Goal: Task Accomplishment & Management: Complete application form

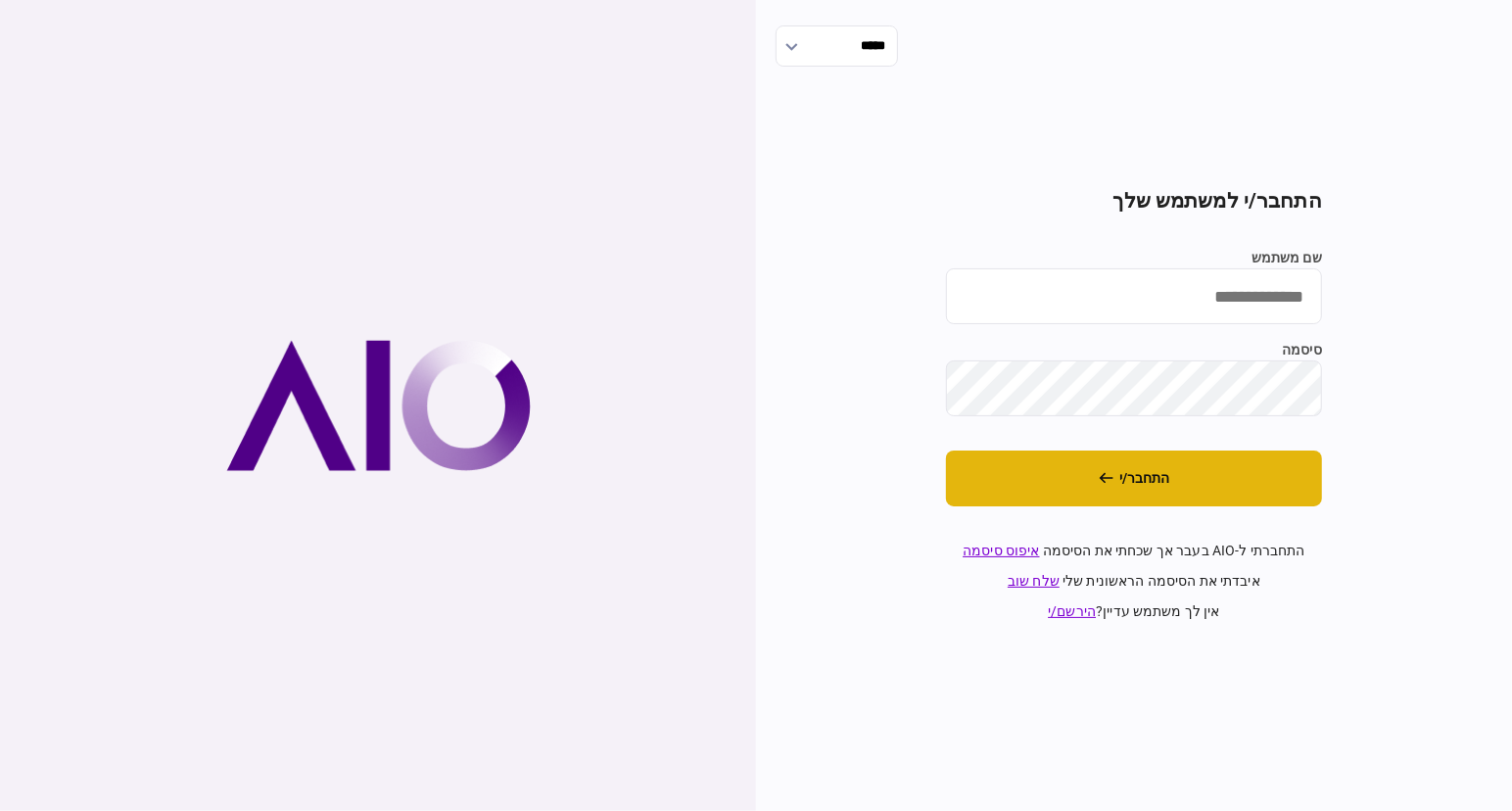
type input "**********"
click at [1249, 478] on button "התחבר/י" at bounding box center [1134, 478] width 376 height 56
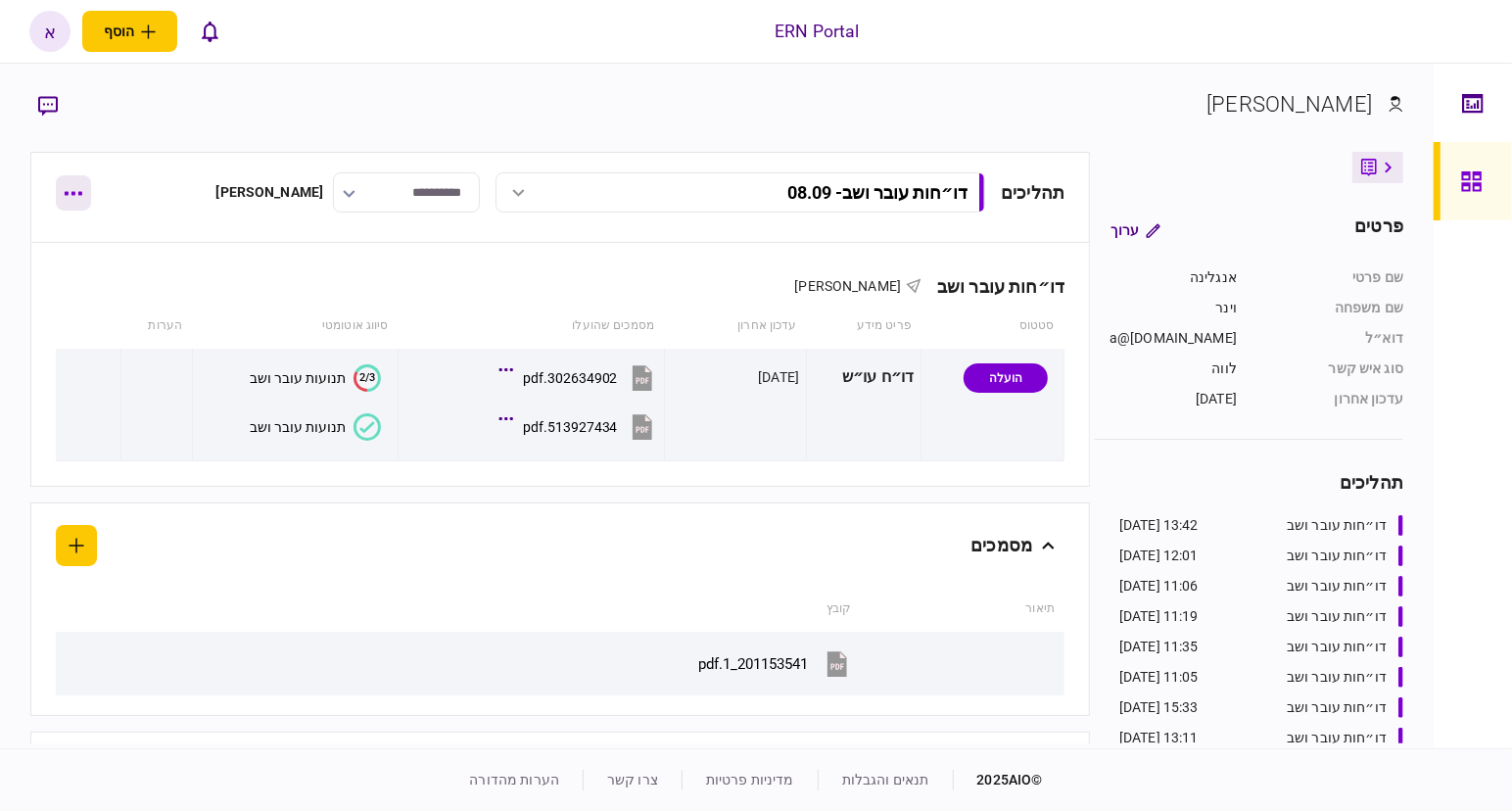
click at [66, 187] on button "button" at bounding box center [73, 192] width 35 height 35
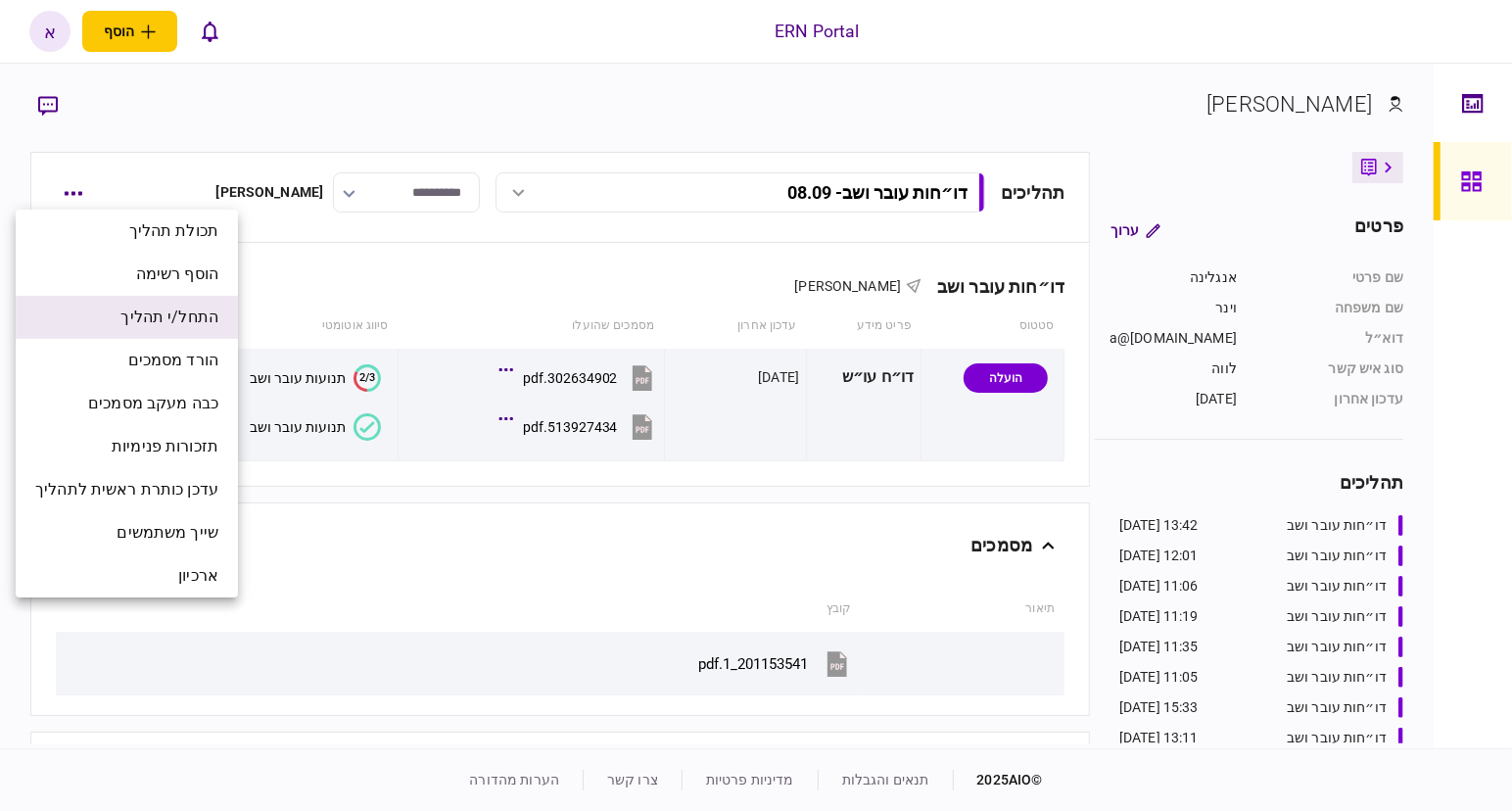
click at [196, 313] on span "התחל/י תהליך" at bounding box center [169, 317] width 98 height 24
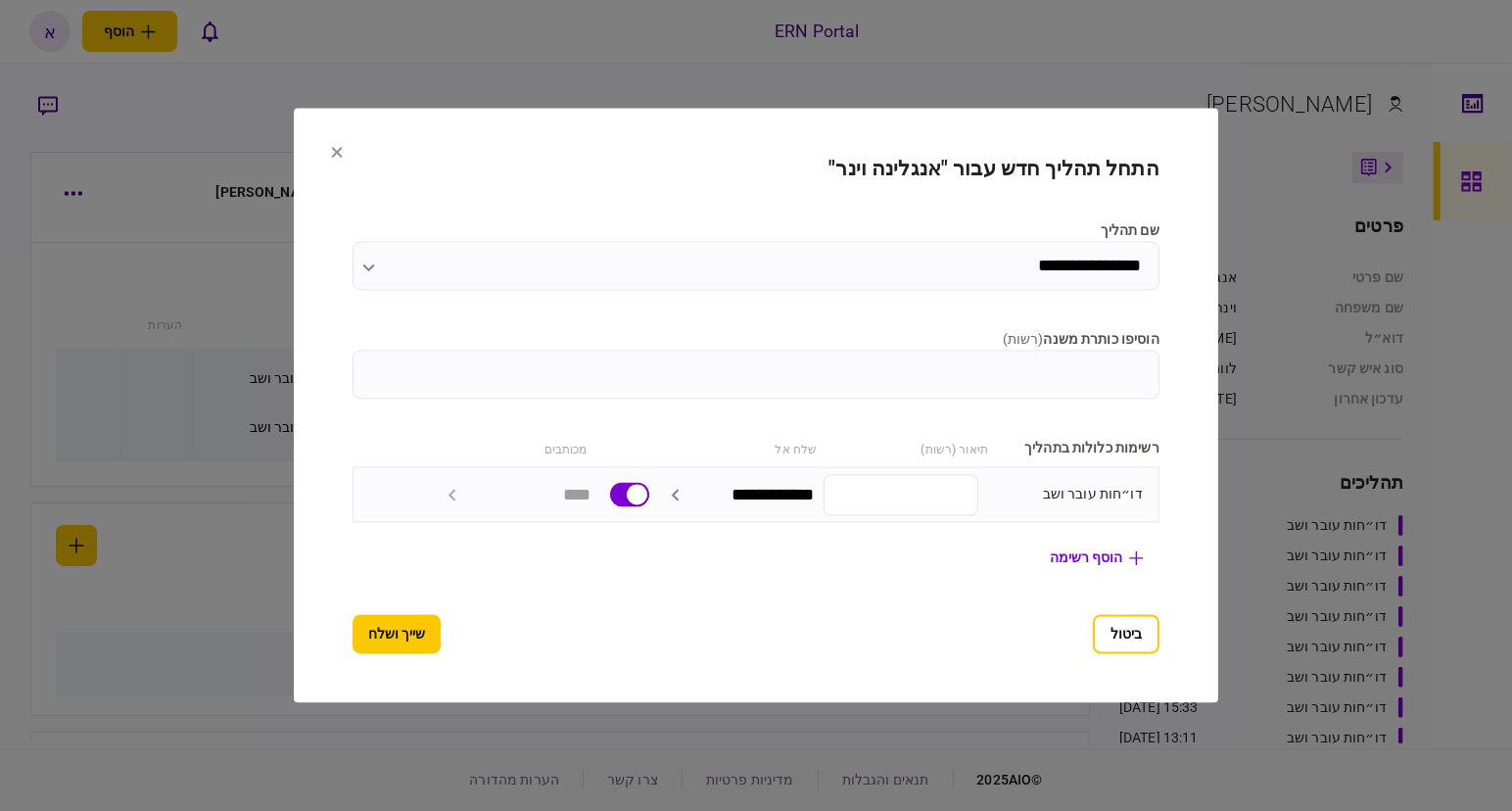
click at [1129, 369] on input "הוסיפו כותרת משנה ( רשות )" at bounding box center [756, 375] width 807 height 49
type input "*****"
click at [356, 623] on button "שייך ושלח" at bounding box center [397, 634] width 88 height 39
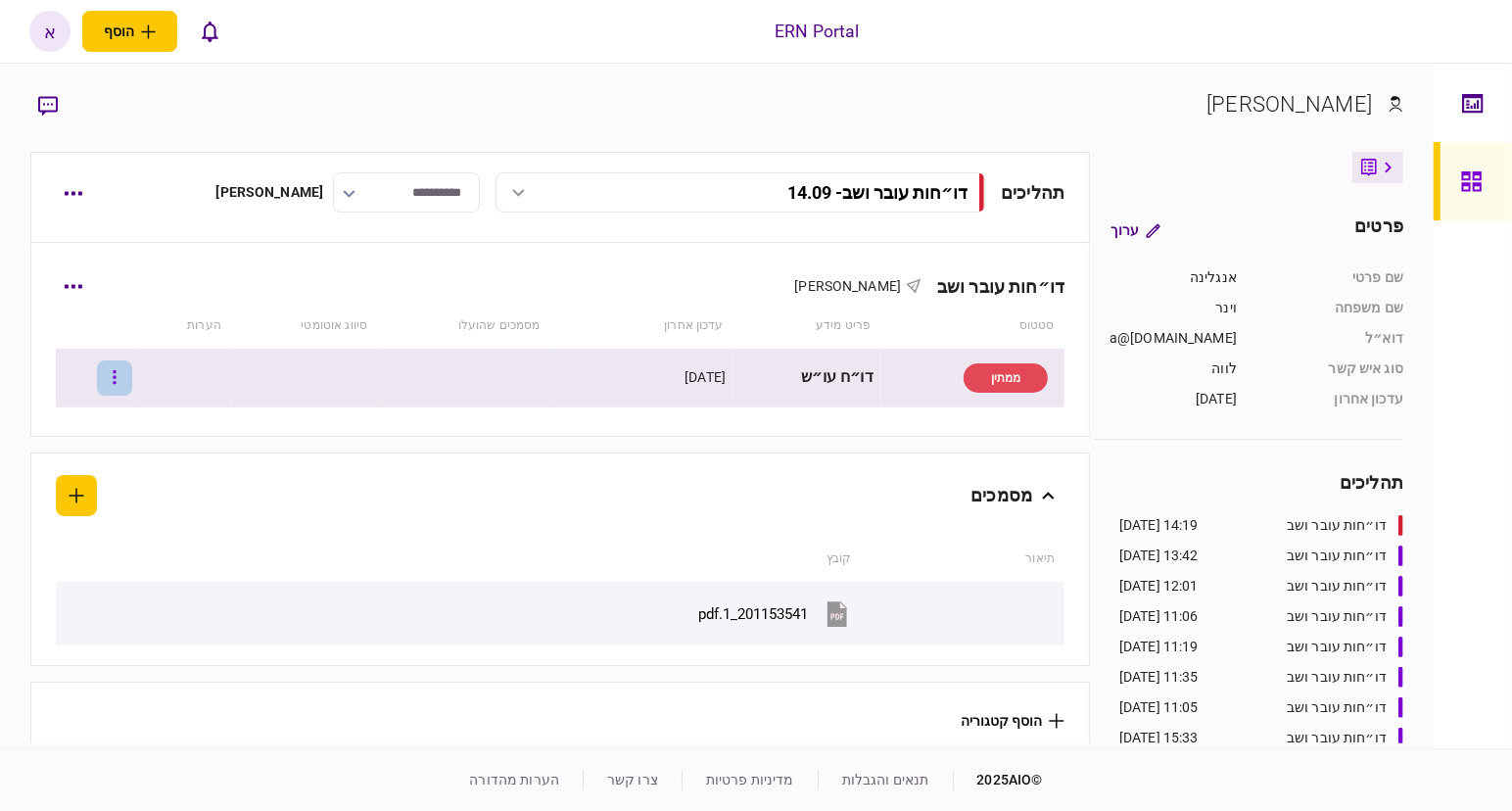
click at [116, 375] on icon "button" at bounding box center [114, 377] width 3 height 14
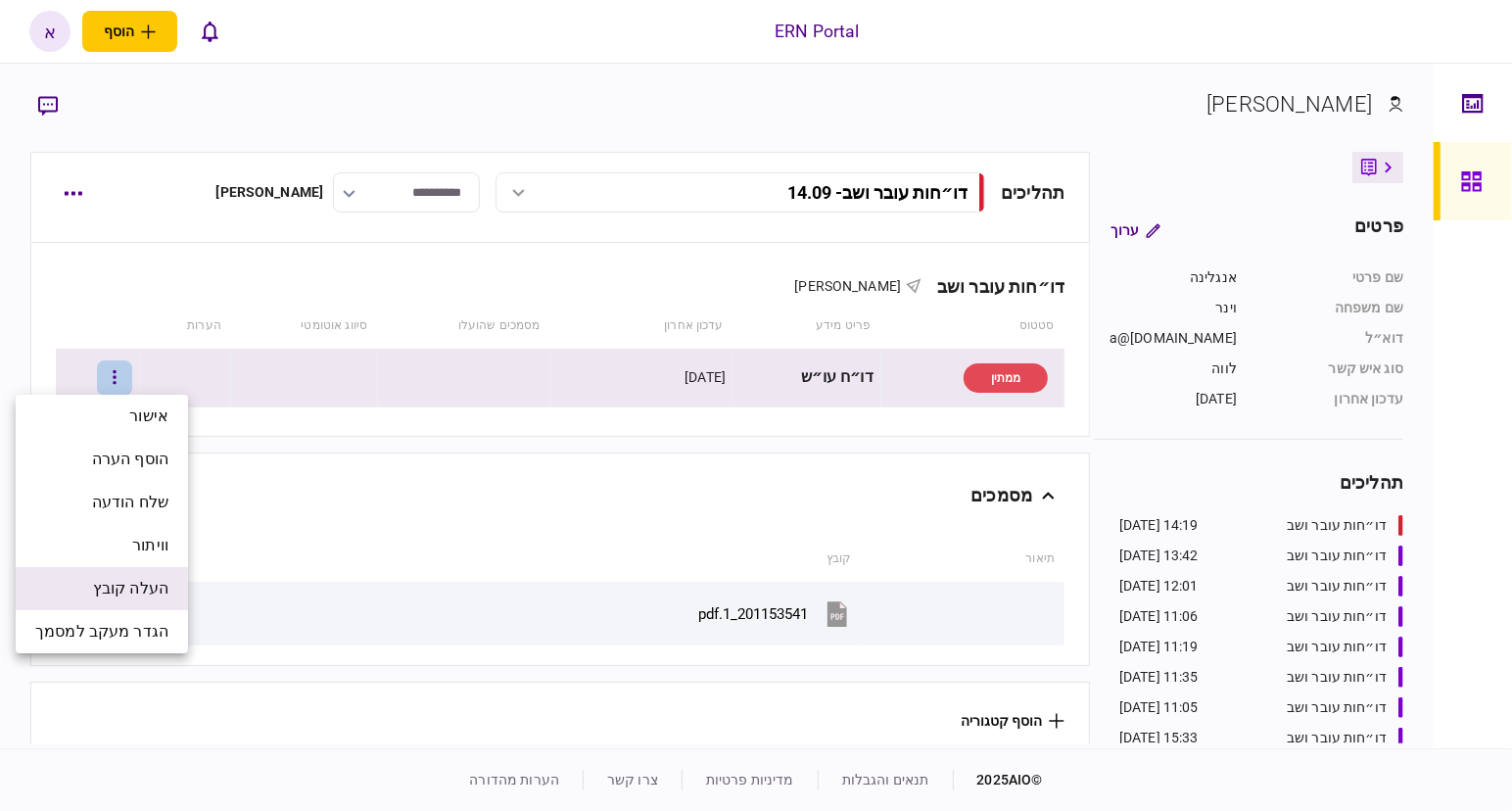
click at [149, 587] on span "העלה קובץ" at bounding box center [131, 588] width 76 height 24
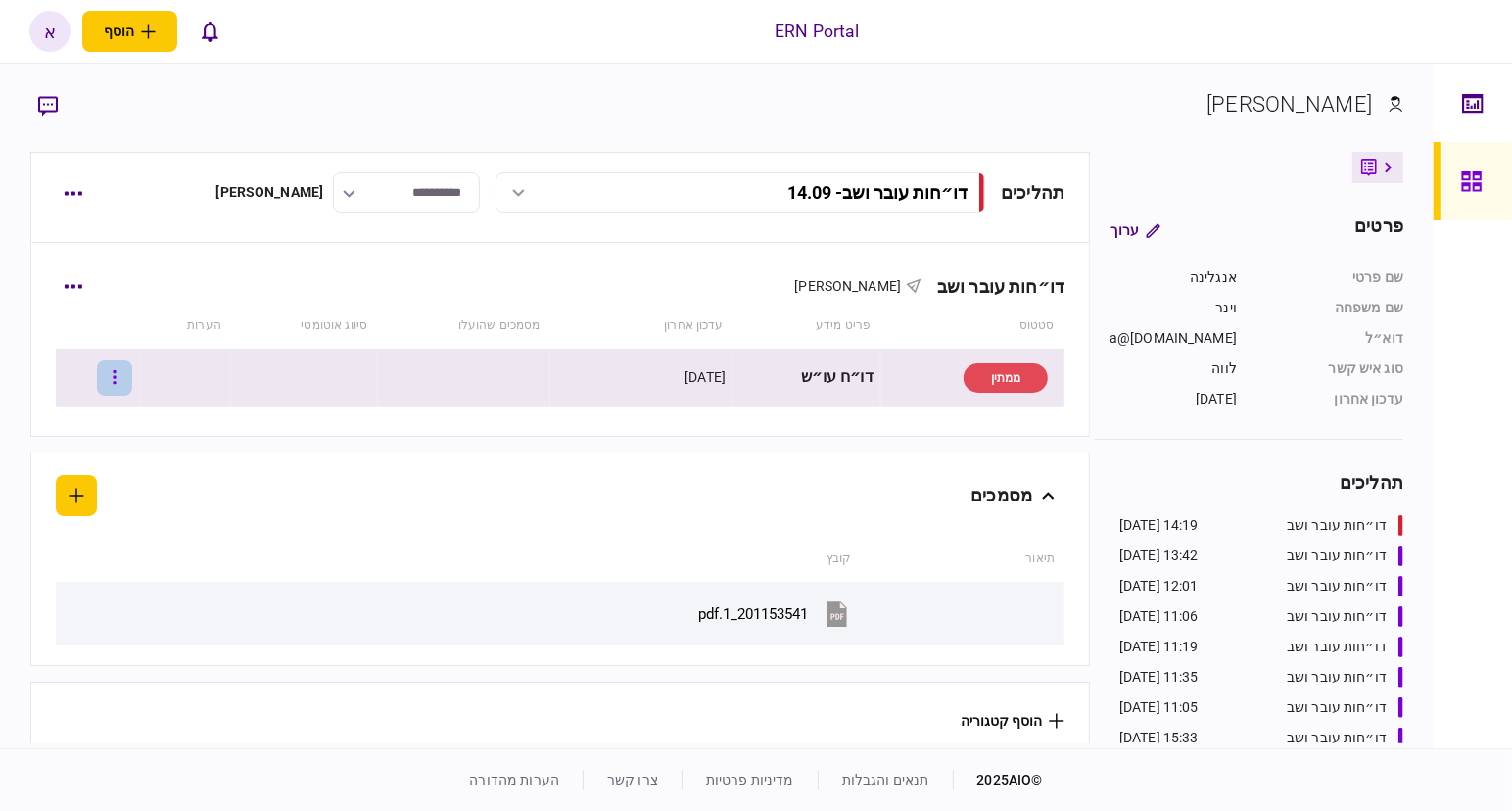
click at [132, 380] on button "button" at bounding box center [114, 378] width 35 height 35
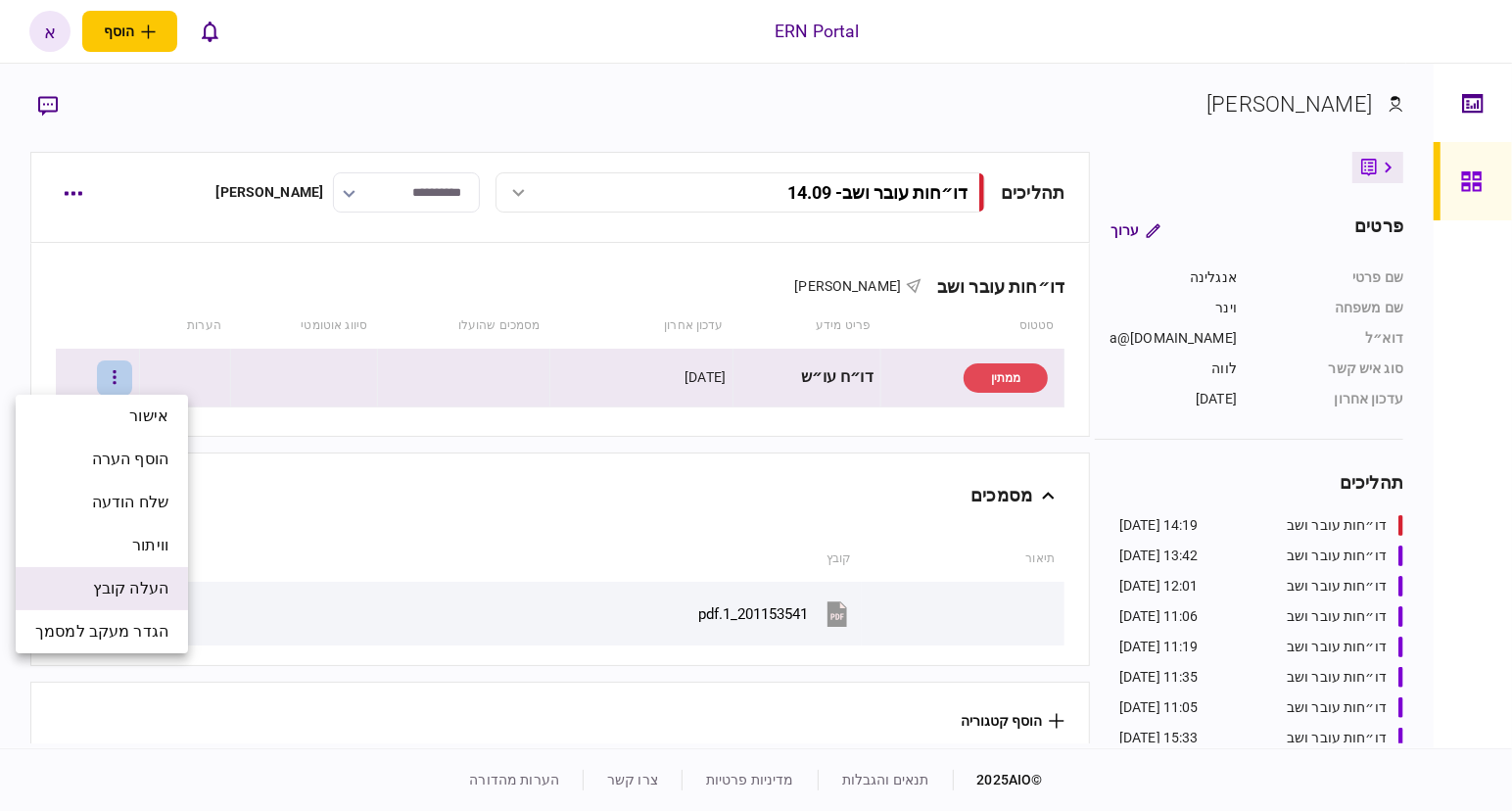
click at [164, 598] on span "העלה קובץ" at bounding box center [131, 588] width 76 height 24
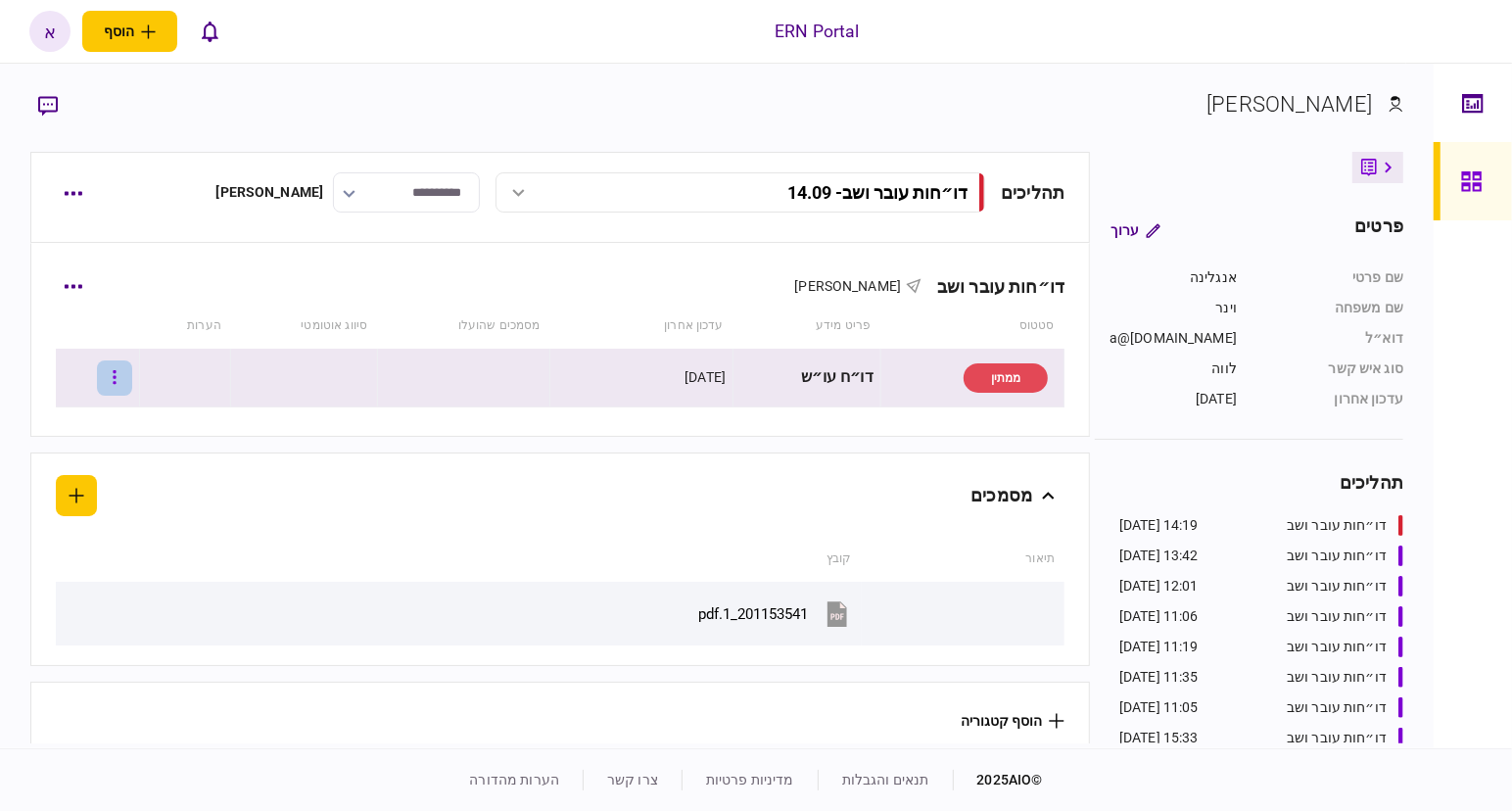
click at [127, 367] on button "button" at bounding box center [114, 378] width 35 height 35
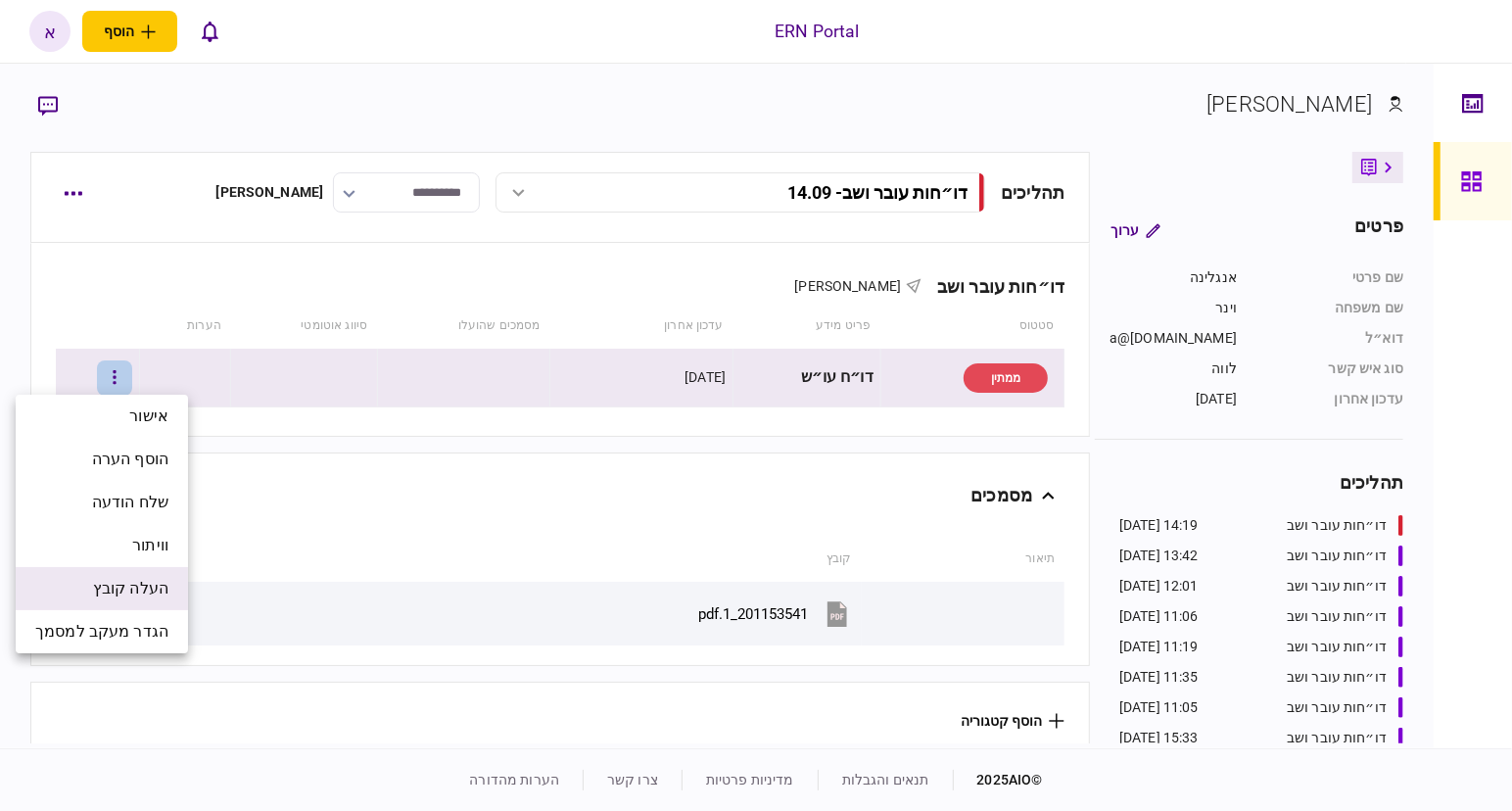
click at [115, 582] on span "העלה קובץ" at bounding box center [131, 588] width 76 height 24
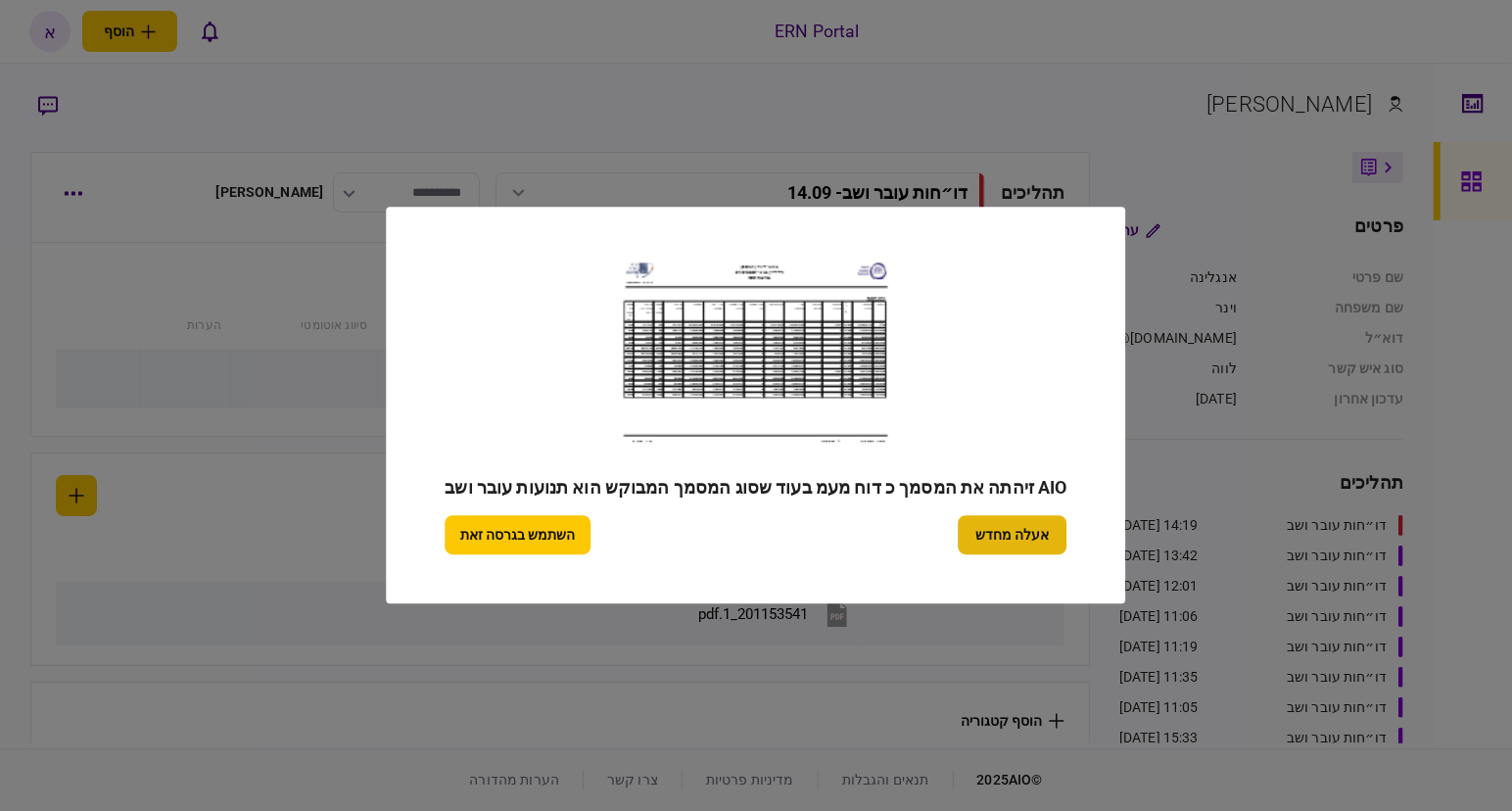
click at [1032, 541] on button "אעלה מחדש" at bounding box center [1012, 535] width 108 height 39
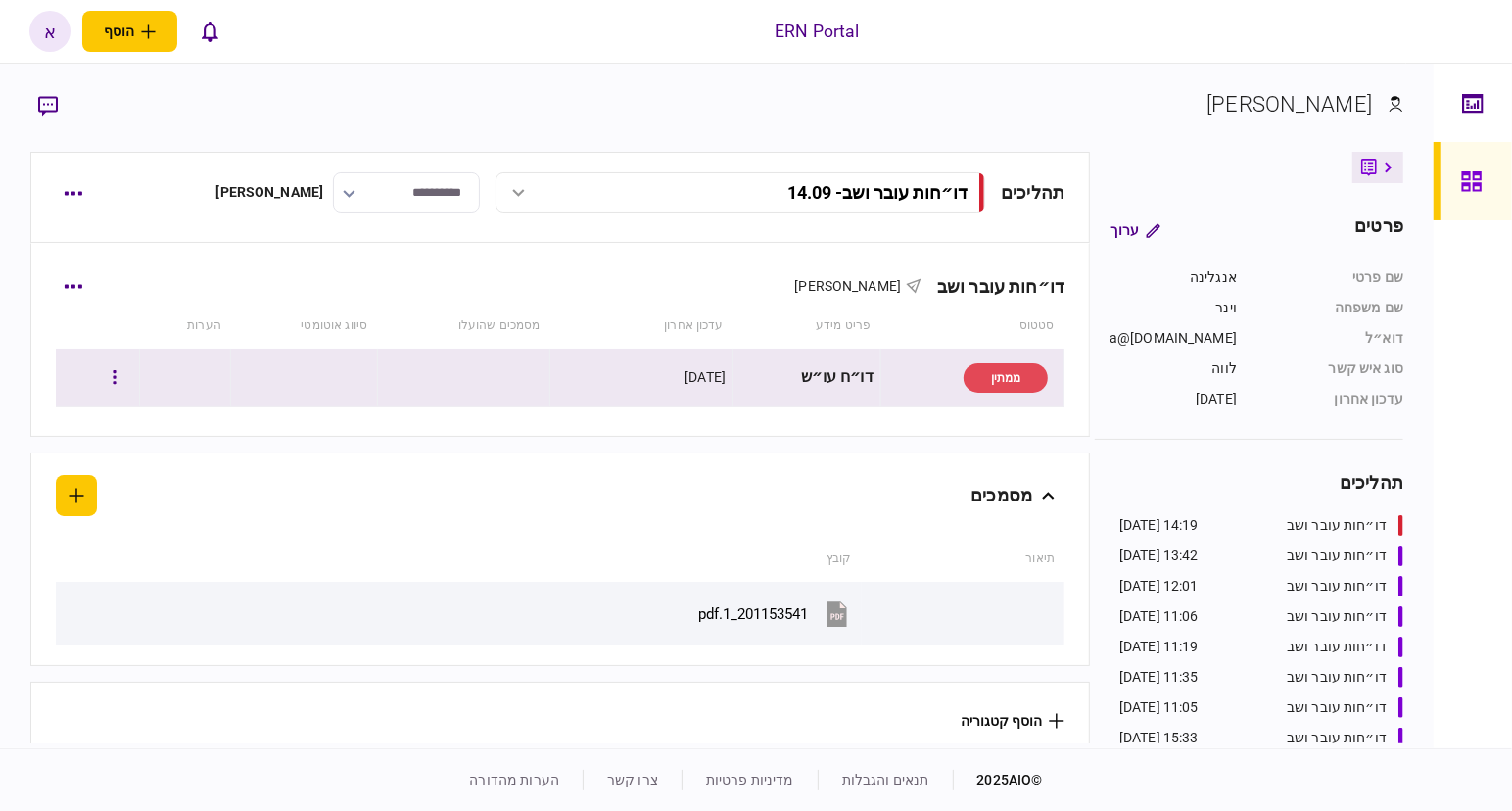
click at [112, 380] on div at bounding box center [97, 378] width 71 height 44
click at [126, 378] on button "button" at bounding box center [114, 378] width 35 height 35
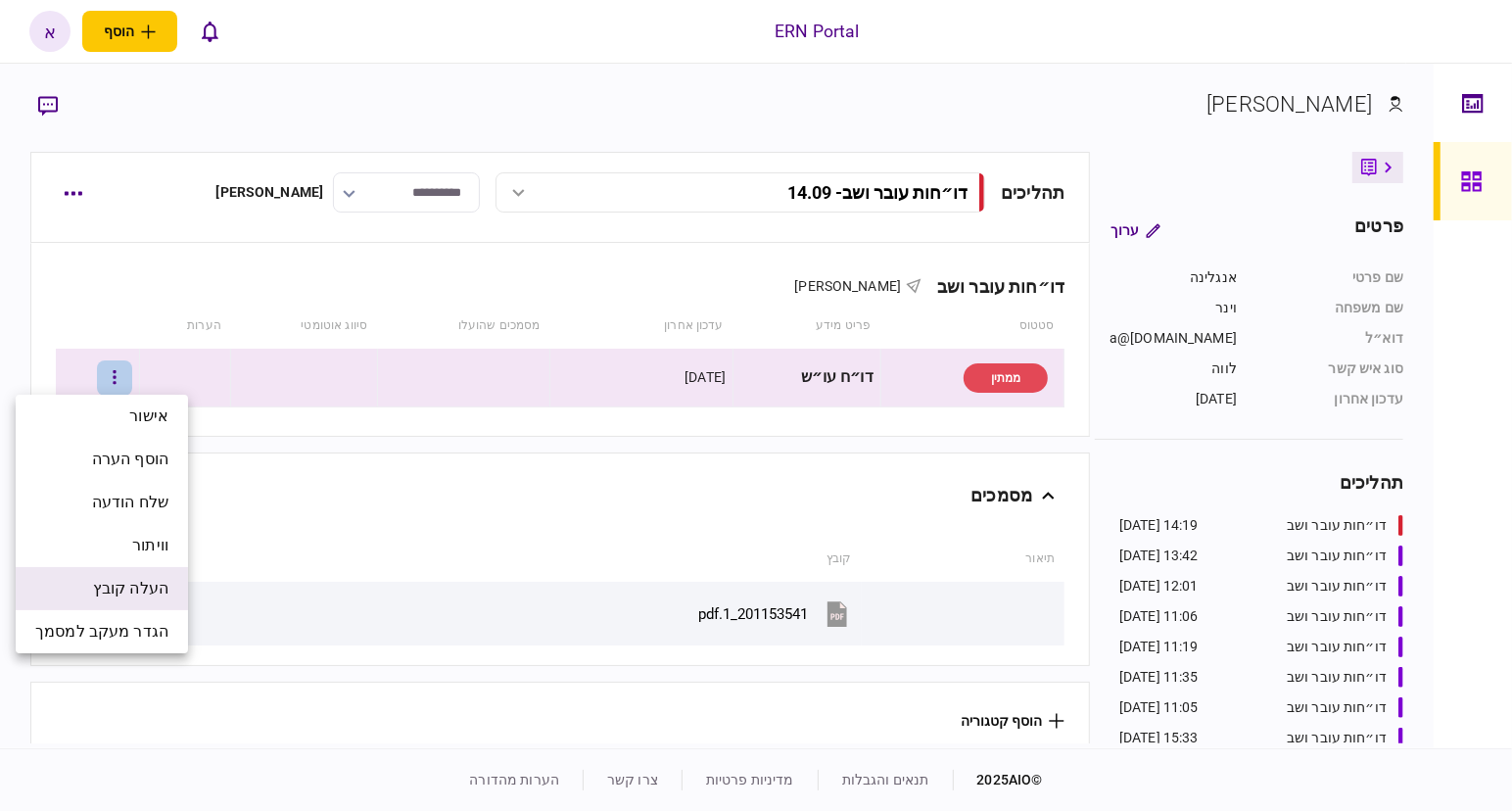
click at [122, 582] on span "העלה קובץ" at bounding box center [131, 588] width 76 height 24
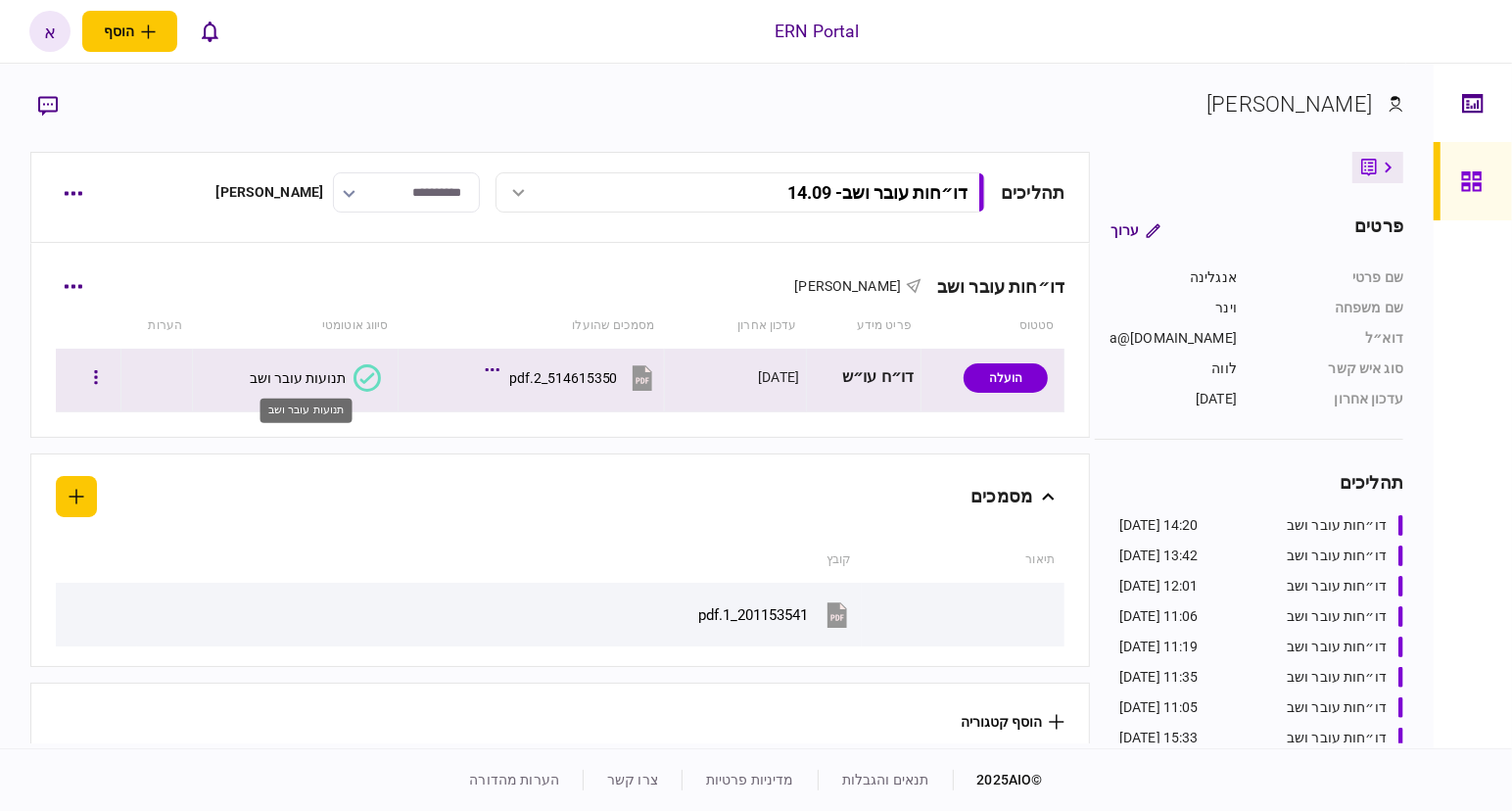
click at [315, 377] on div "תנועות עובר ושב" at bounding box center [297, 378] width 96 height 16
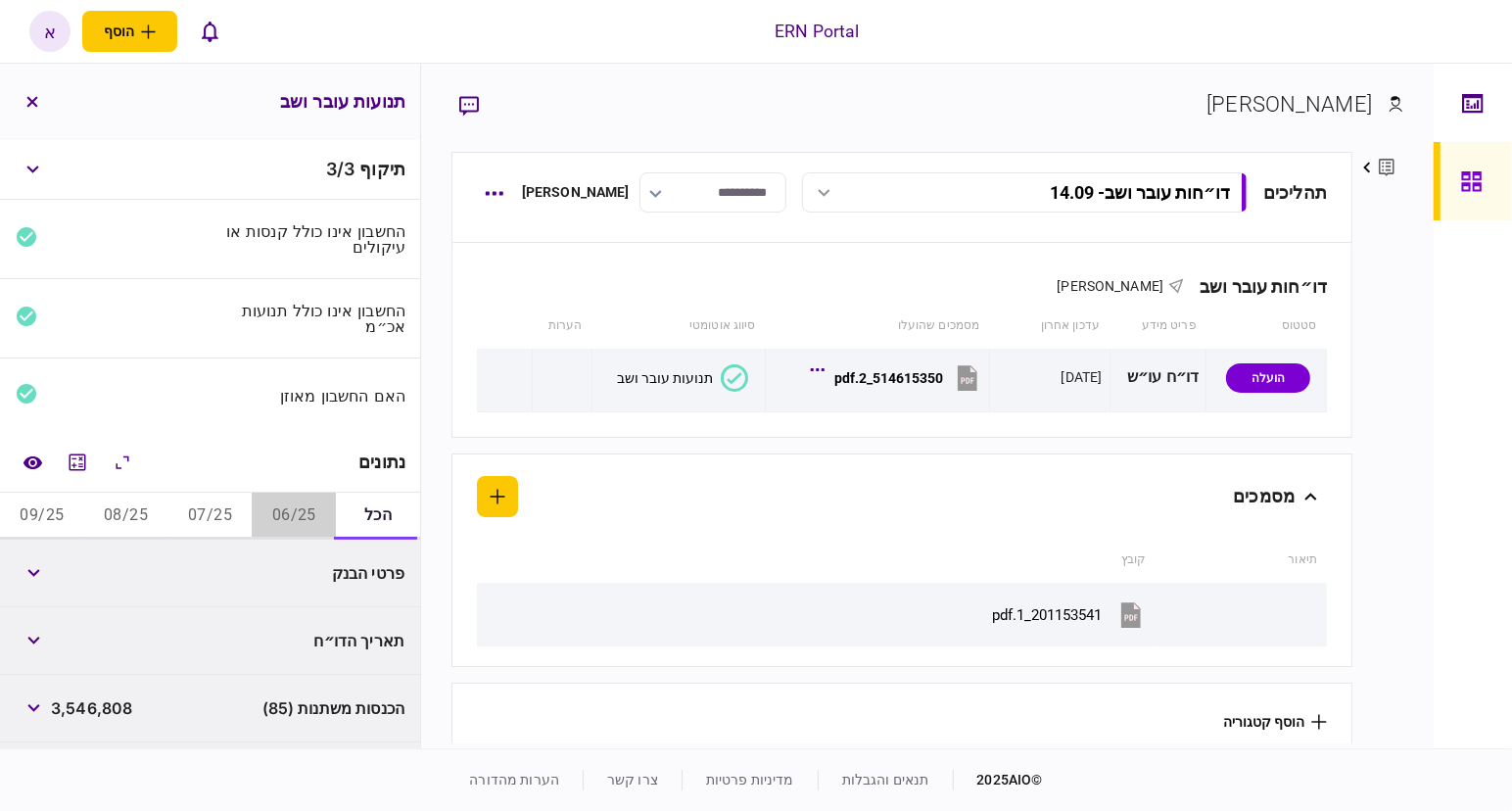
click at [308, 508] on button "06/25" at bounding box center [293, 515] width 84 height 47
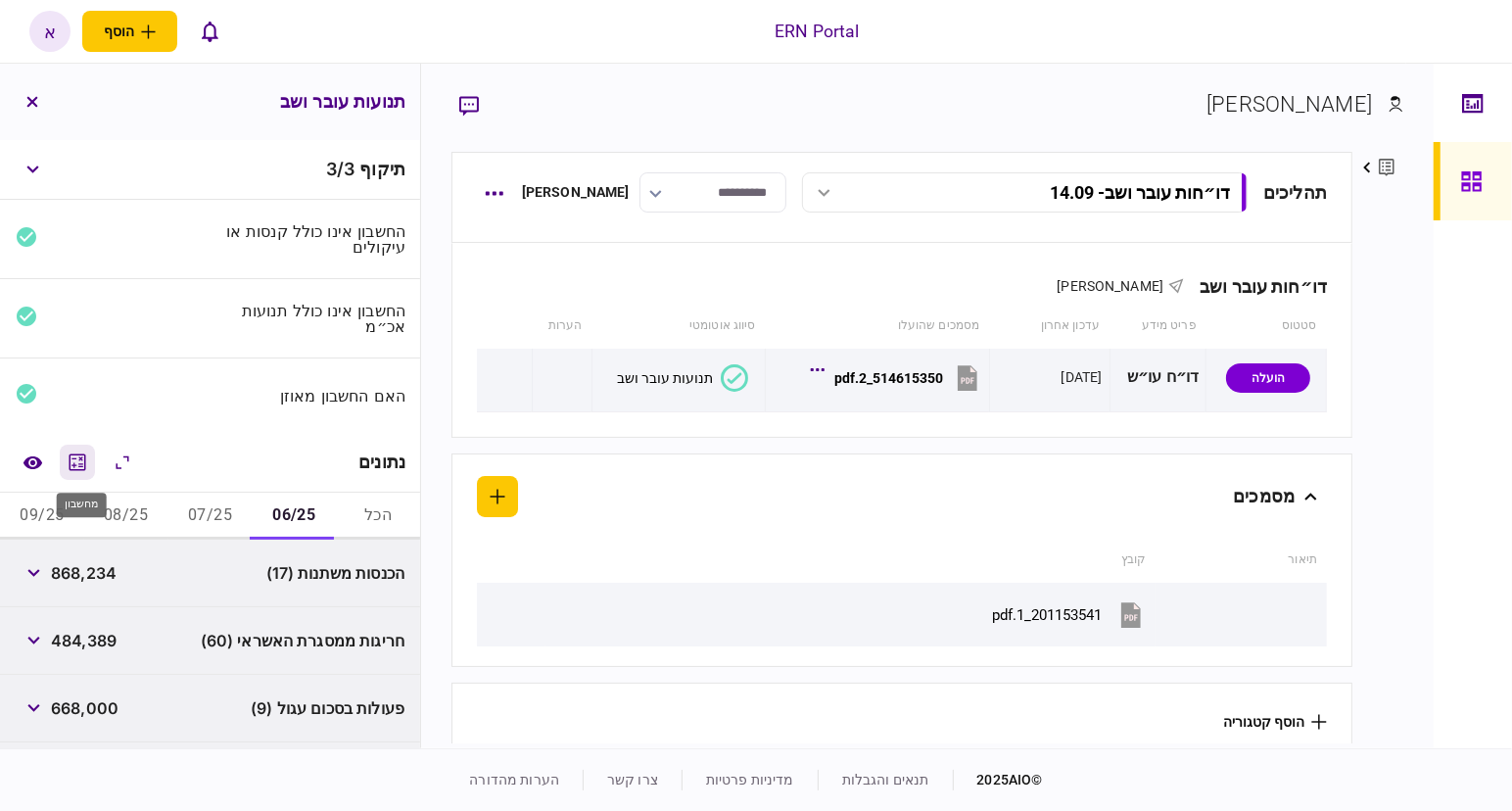
click at [84, 464] on icon "מחשבון" at bounding box center [78, 462] width 24 height 24
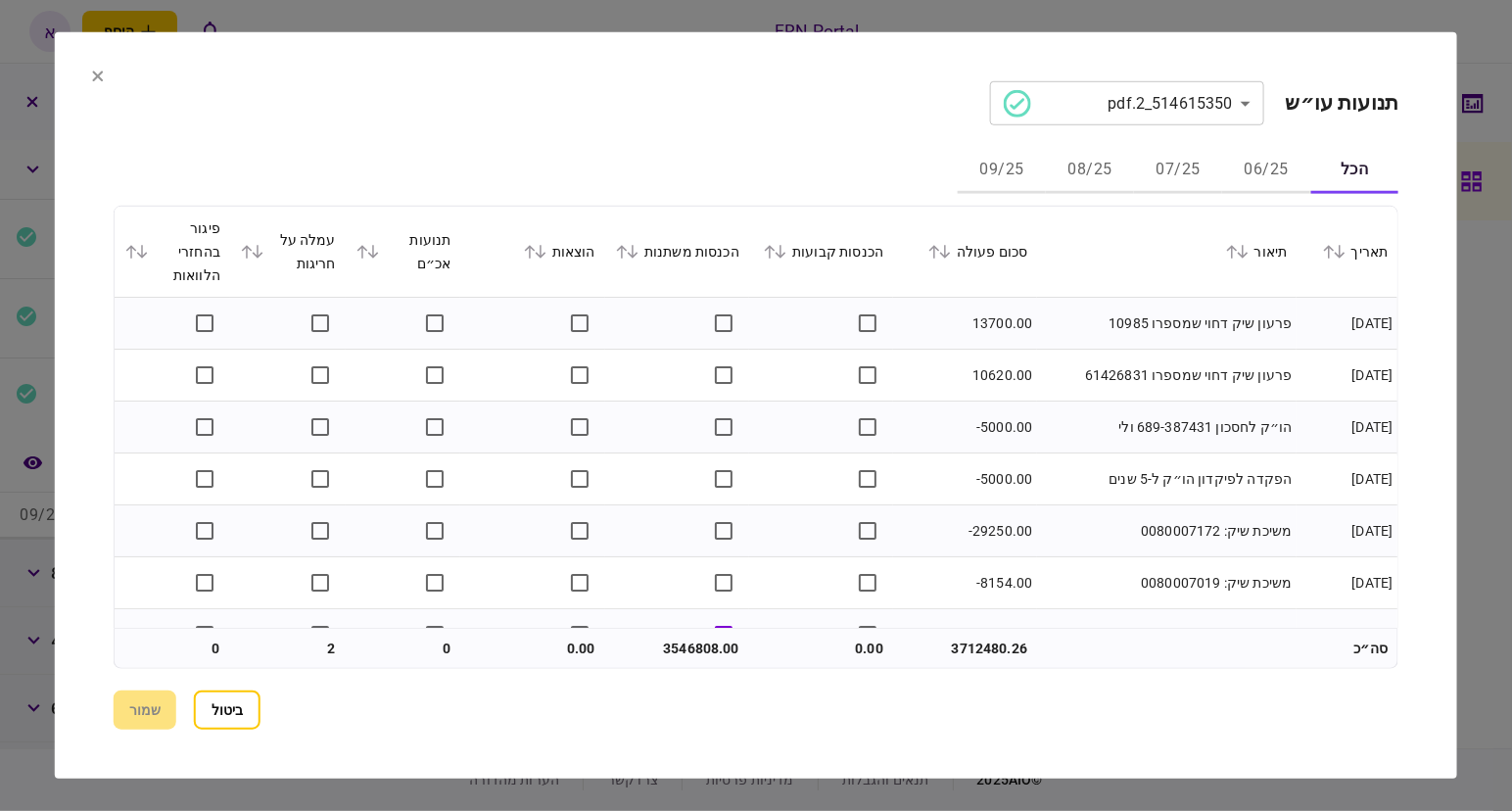
click at [691, 644] on td "3546808.00" at bounding box center [676, 647] width 144 height 39
click at [104, 79] on section "**********" at bounding box center [756, 406] width 1403 height 746
click at [98, 71] on icon at bounding box center [98, 77] width 12 height 12
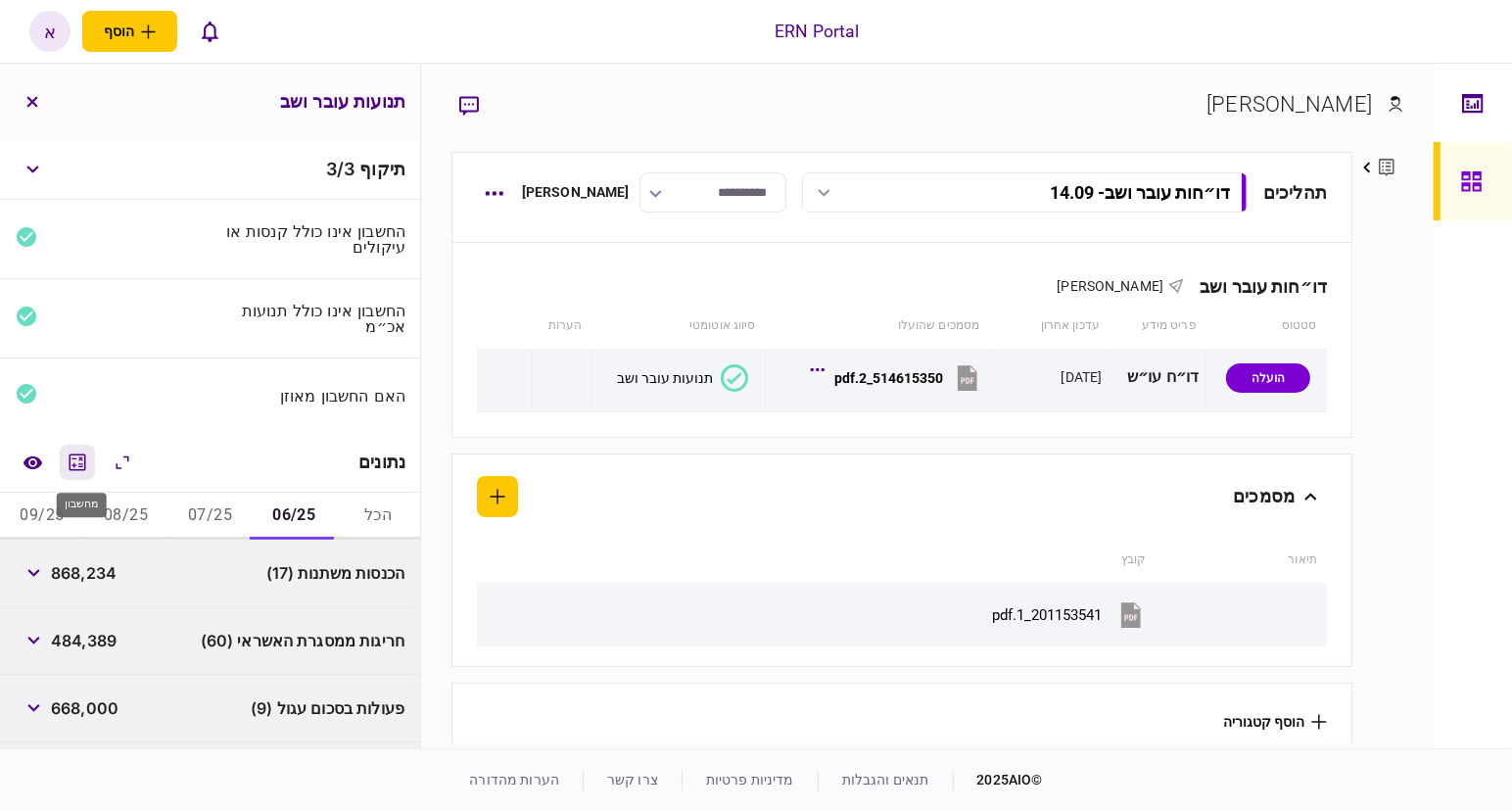
click at [89, 463] on icon "מחשבון" at bounding box center [78, 462] width 24 height 24
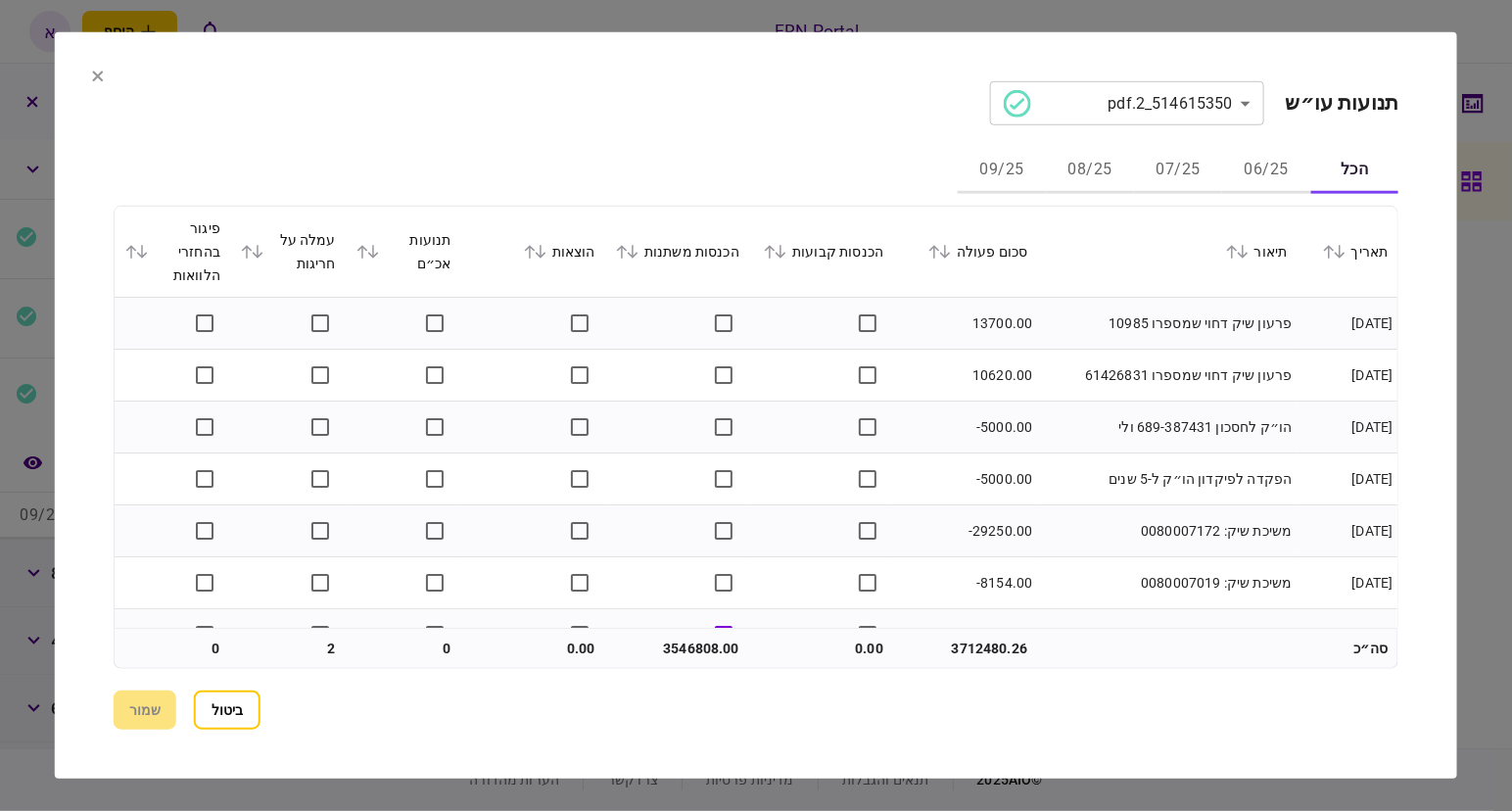
click at [1264, 169] on button "06/25" at bounding box center [1265, 170] width 88 height 47
click at [97, 81] on icon at bounding box center [98, 77] width 12 height 12
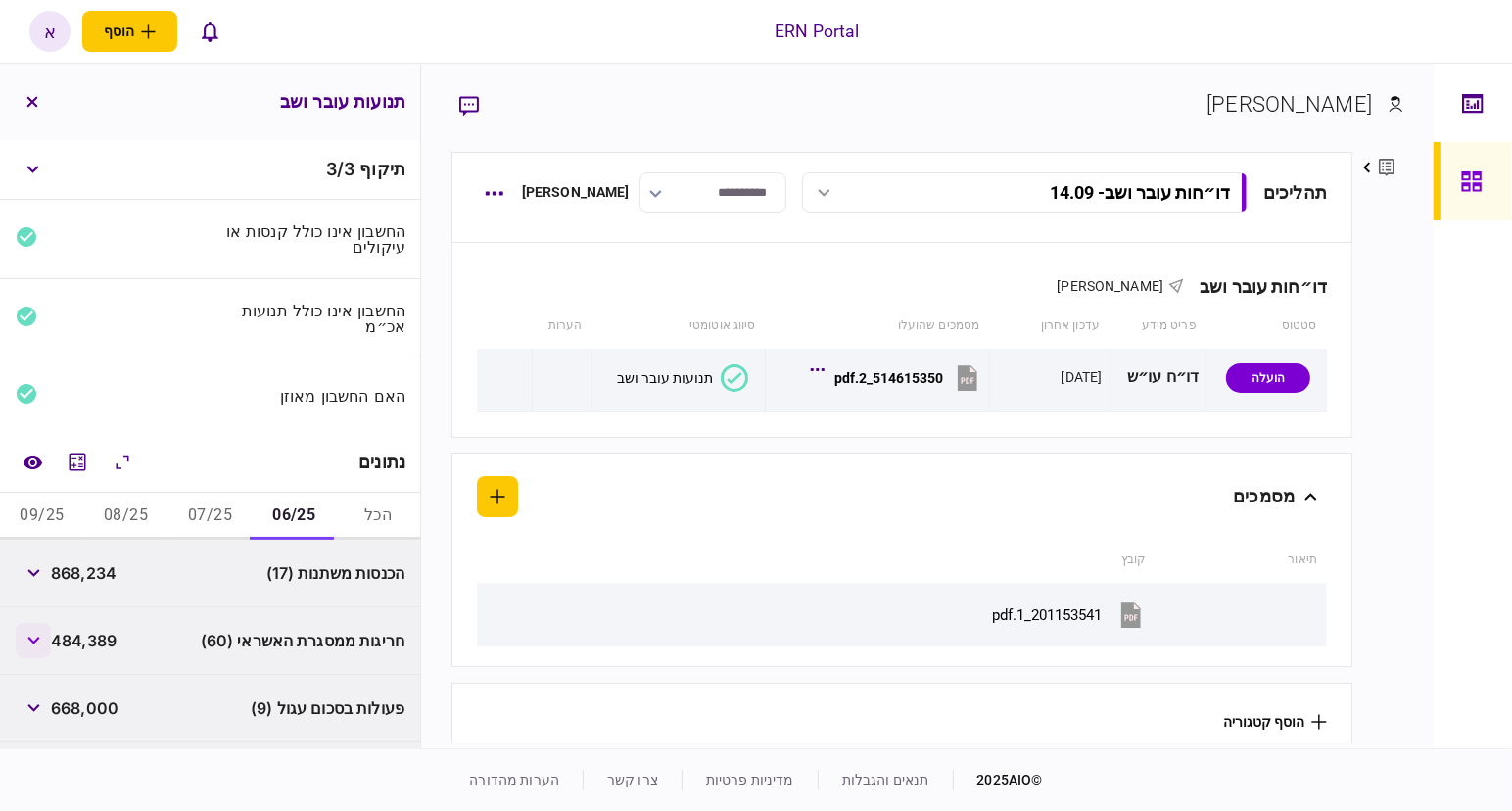
click at [39, 636] on icon "button" at bounding box center [34, 640] width 13 height 8
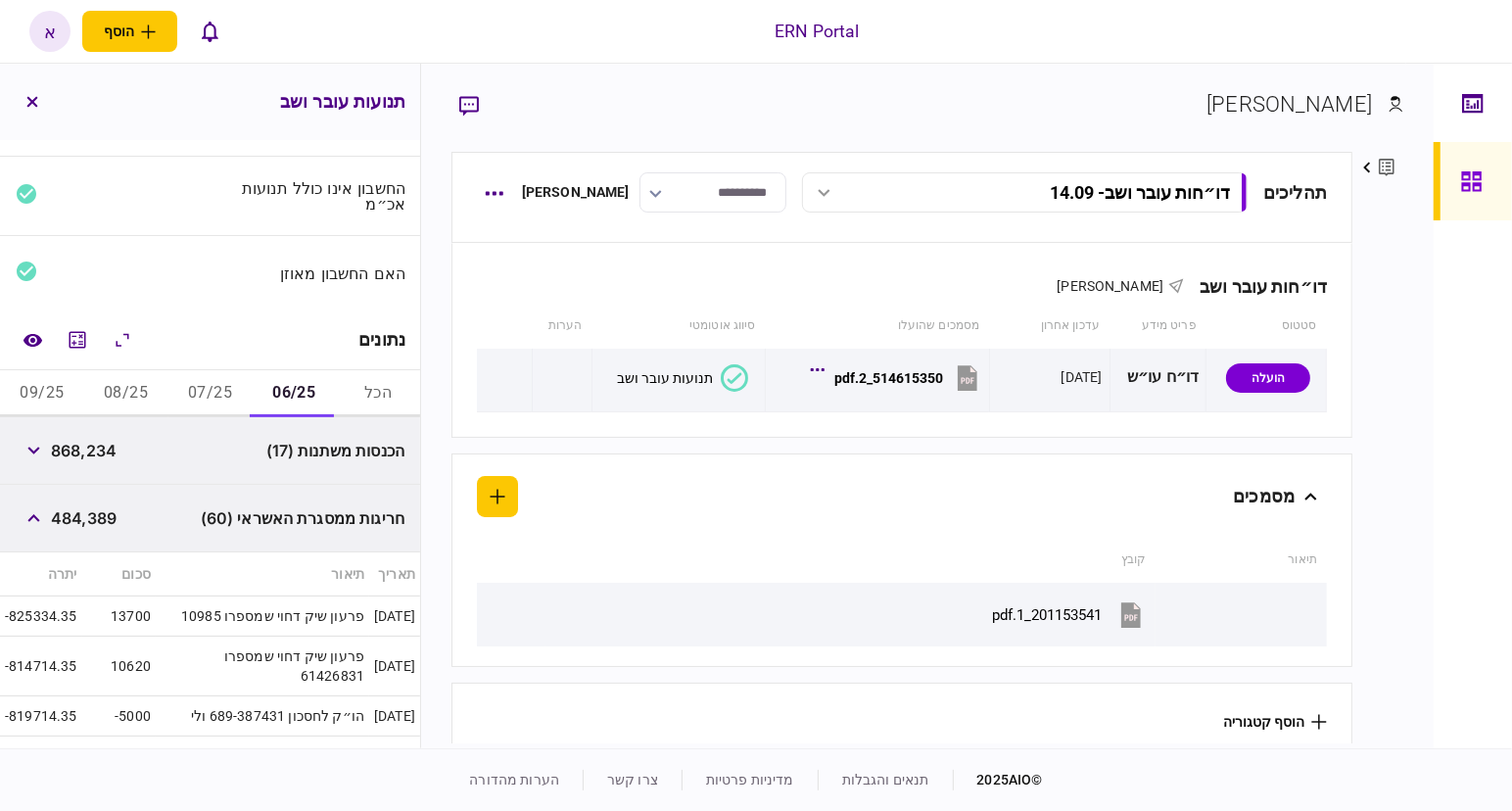
scroll to position [367, 0]
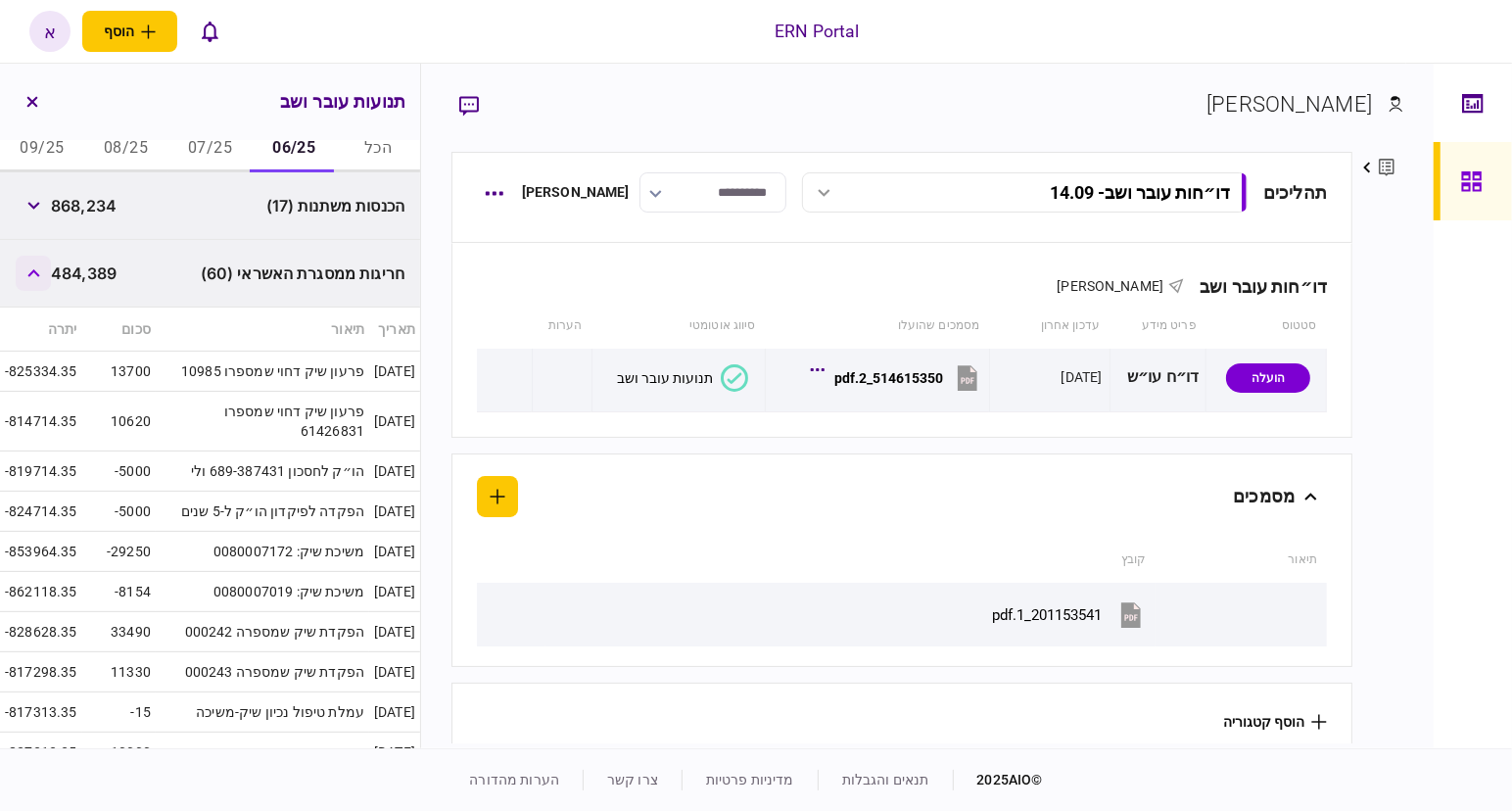
click at [37, 273] on icon "button" at bounding box center [34, 273] width 13 height 8
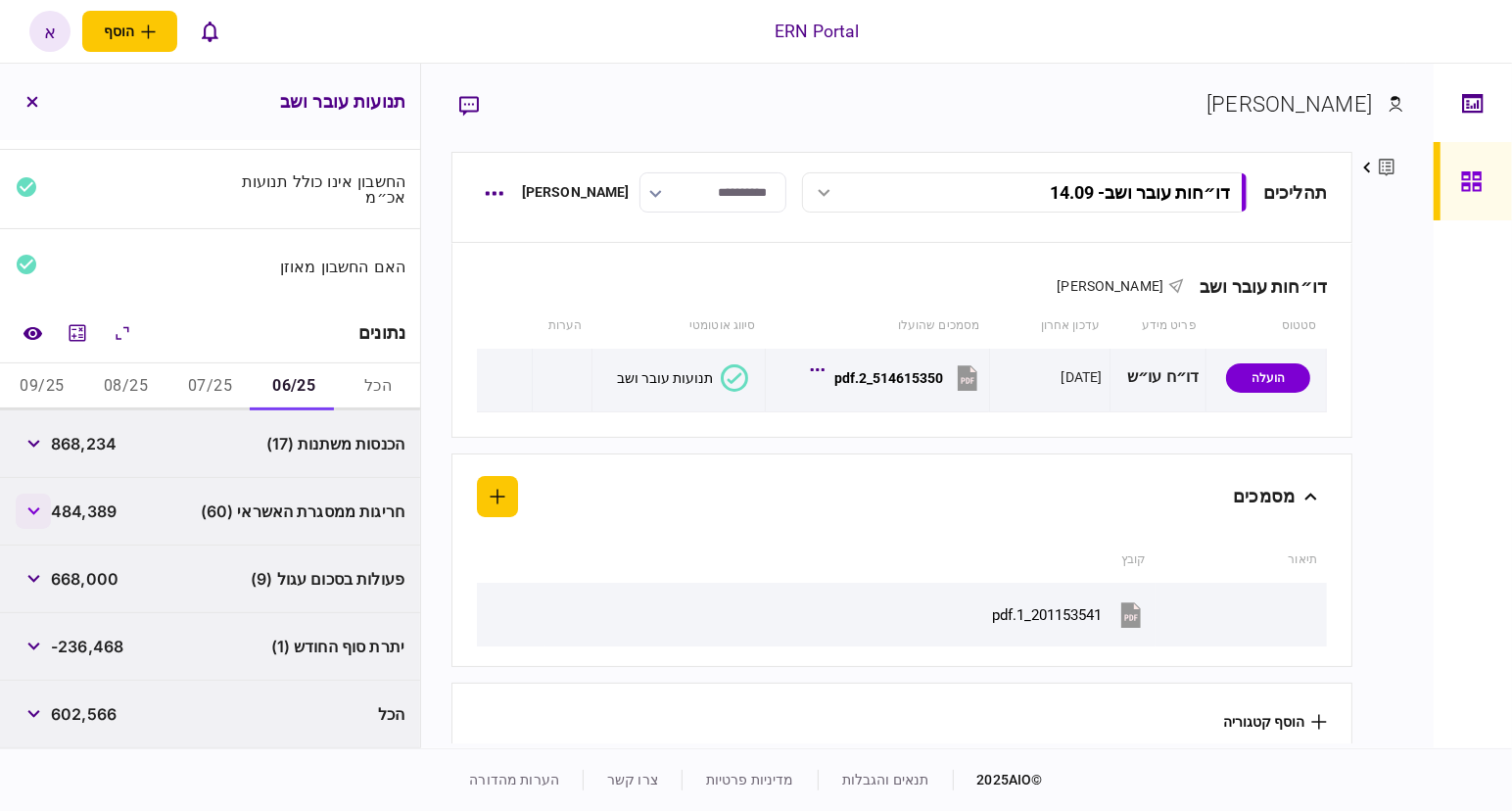
scroll to position [126, 0]
click at [207, 392] on button "07/25" at bounding box center [210, 389] width 84 height 47
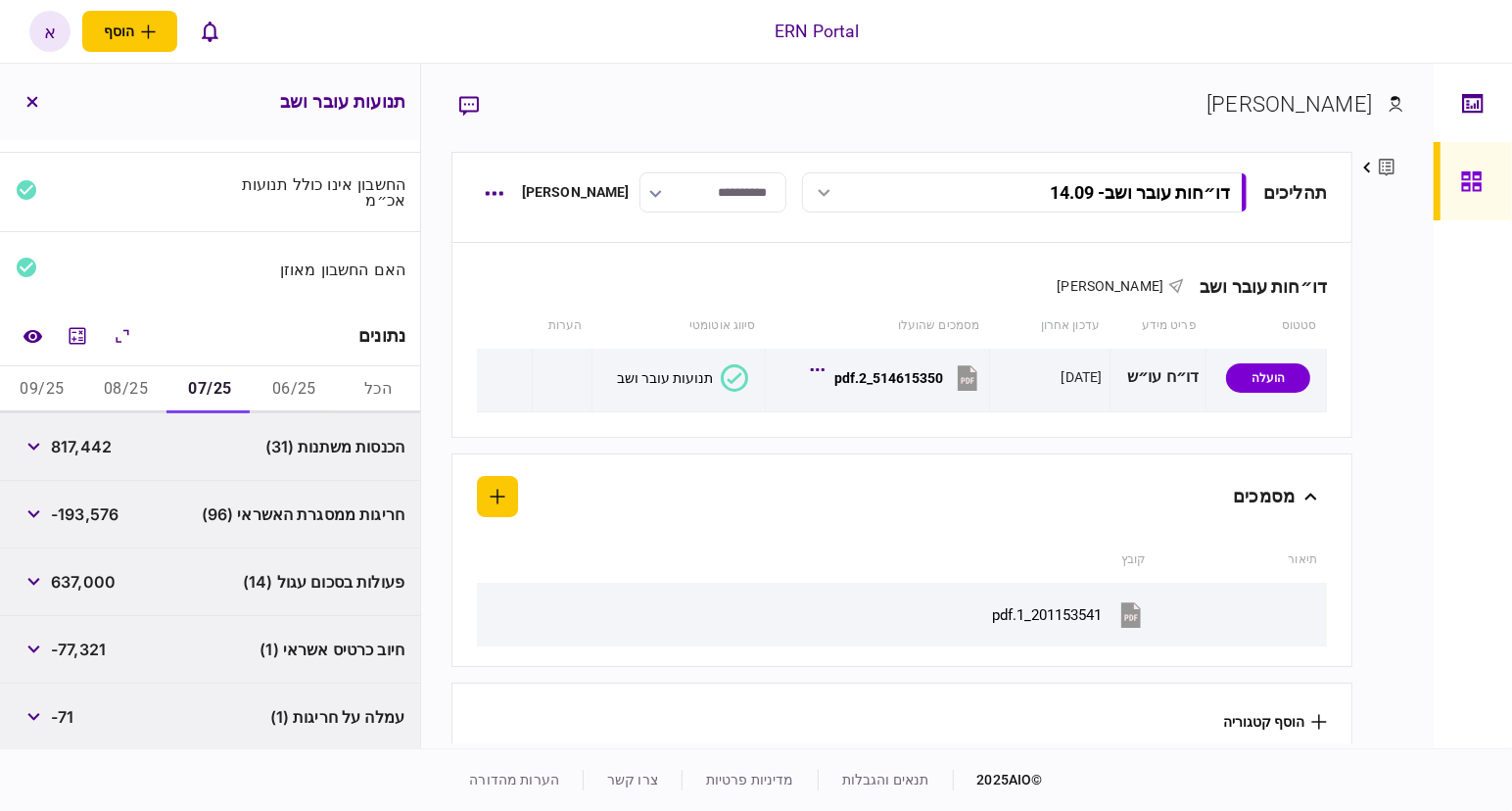
scroll to position [248, 0]
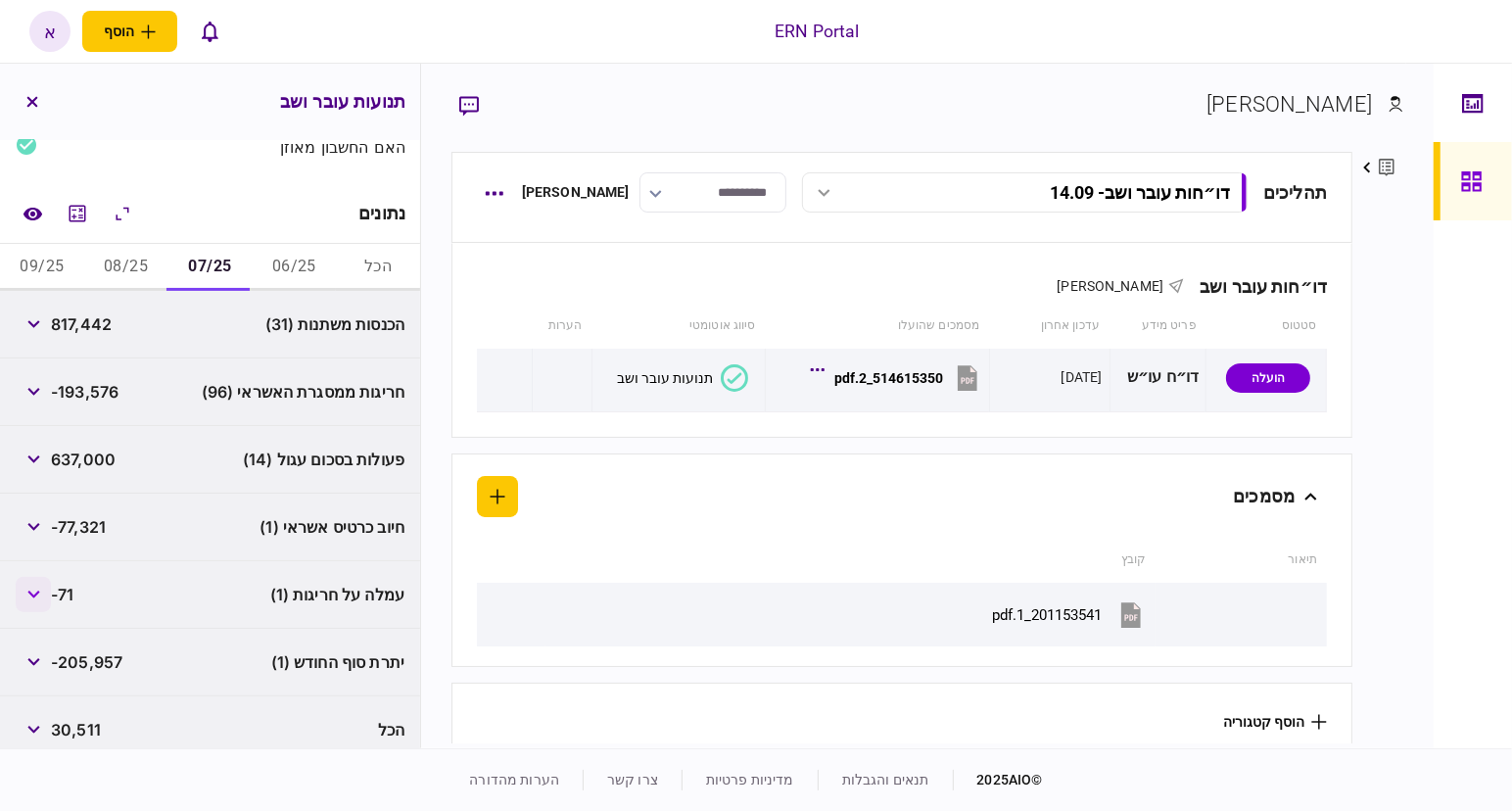
click at [34, 596] on button "button" at bounding box center [33, 593] width 35 height 35
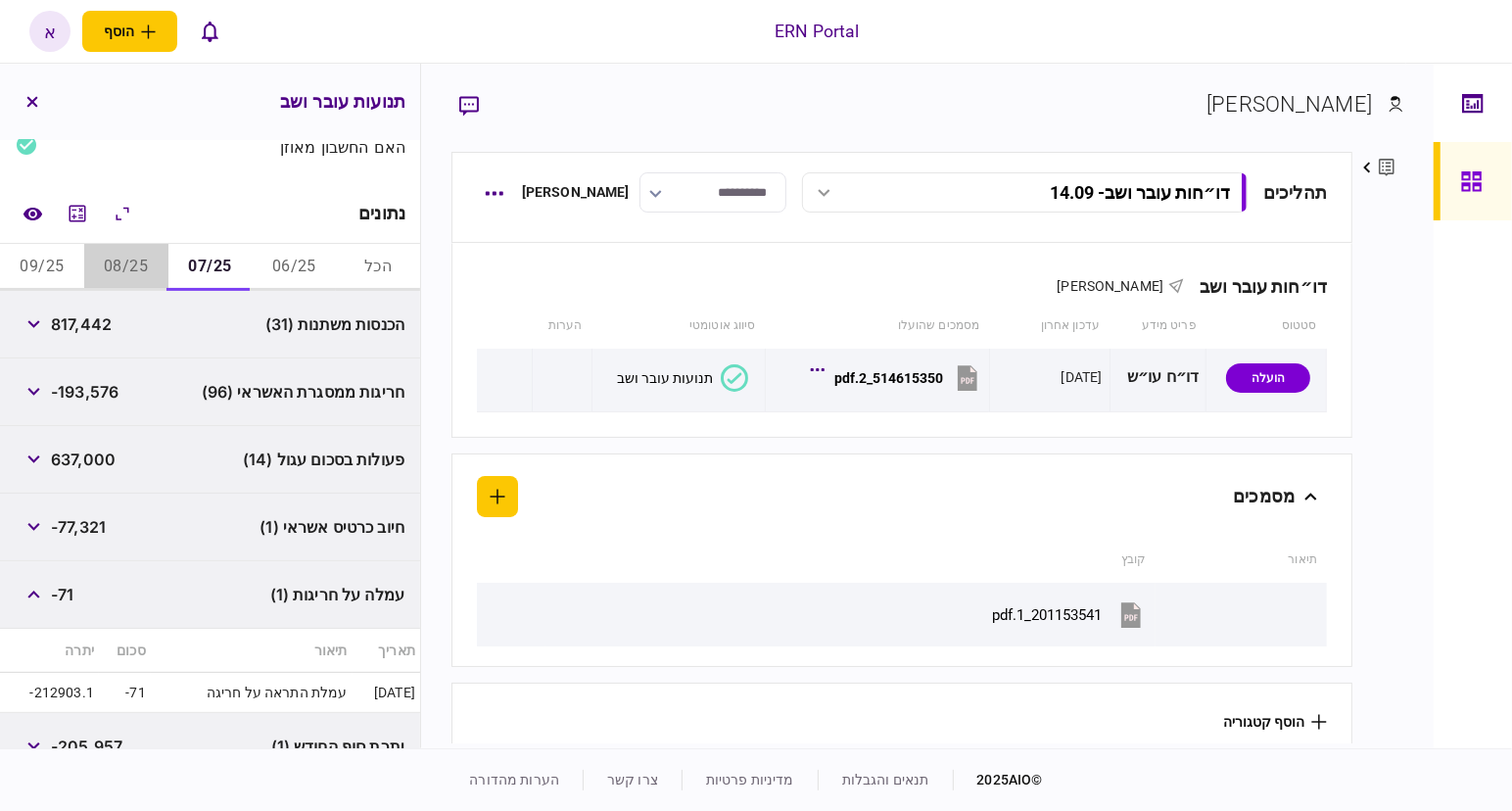
click at [133, 254] on button "08/25" at bounding box center [126, 266] width 84 height 47
click at [28, 592] on button "button" at bounding box center [33, 593] width 35 height 35
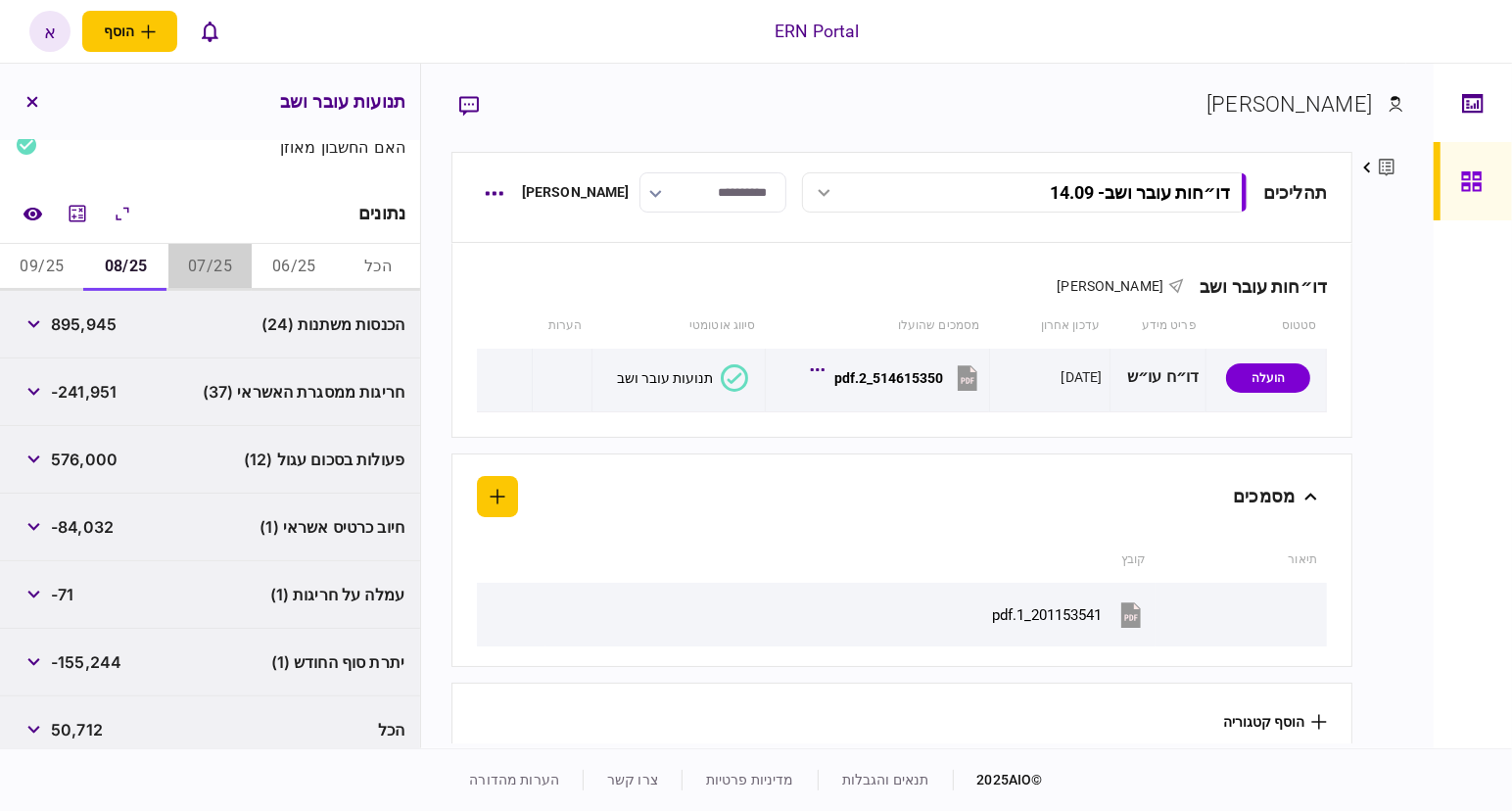
click at [228, 275] on button "07/25" at bounding box center [210, 266] width 84 height 47
click at [33, 584] on button "button" at bounding box center [33, 593] width 35 height 35
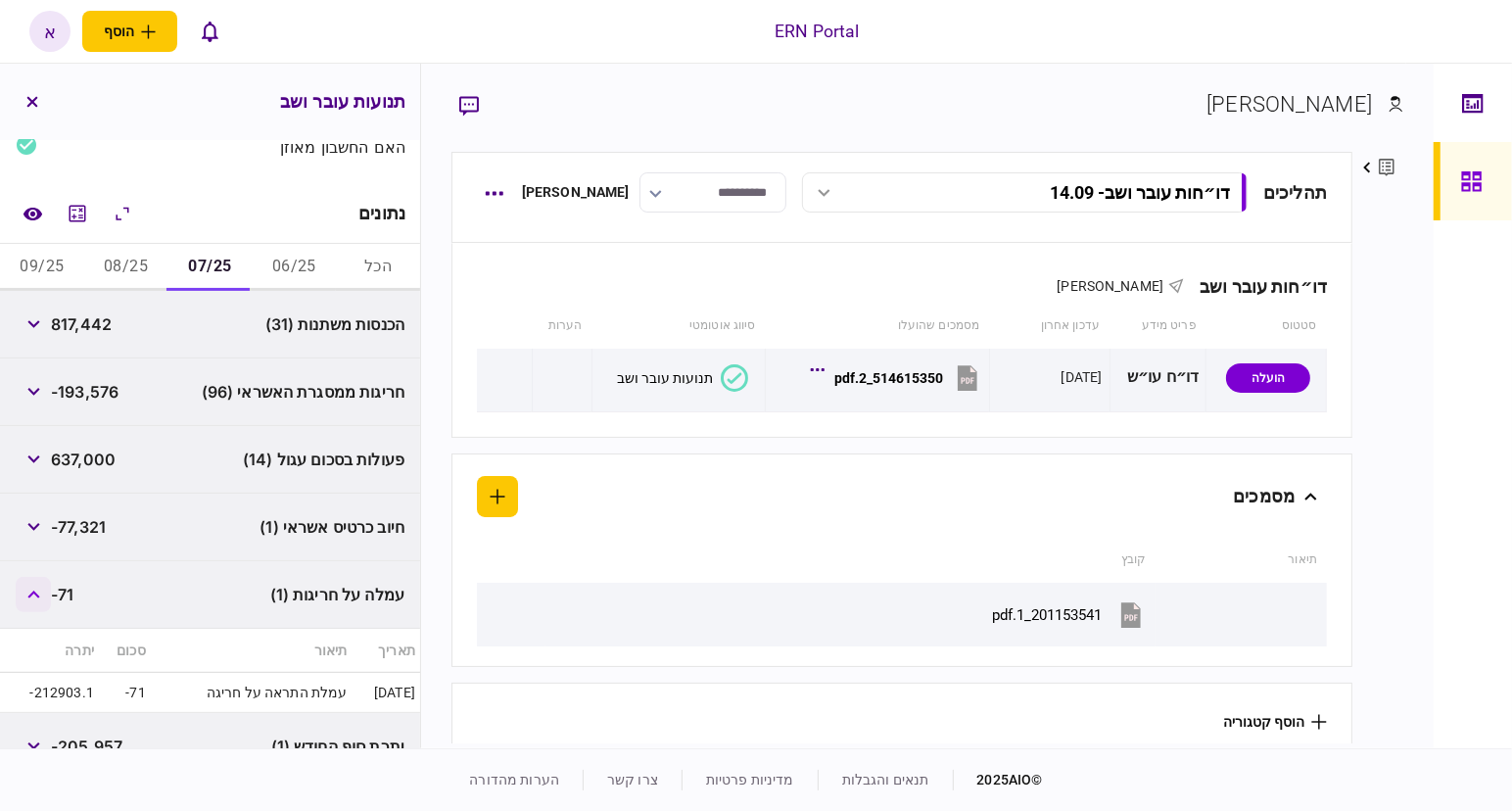
click at [33, 584] on button "button" at bounding box center [33, 593] width 35 height 35
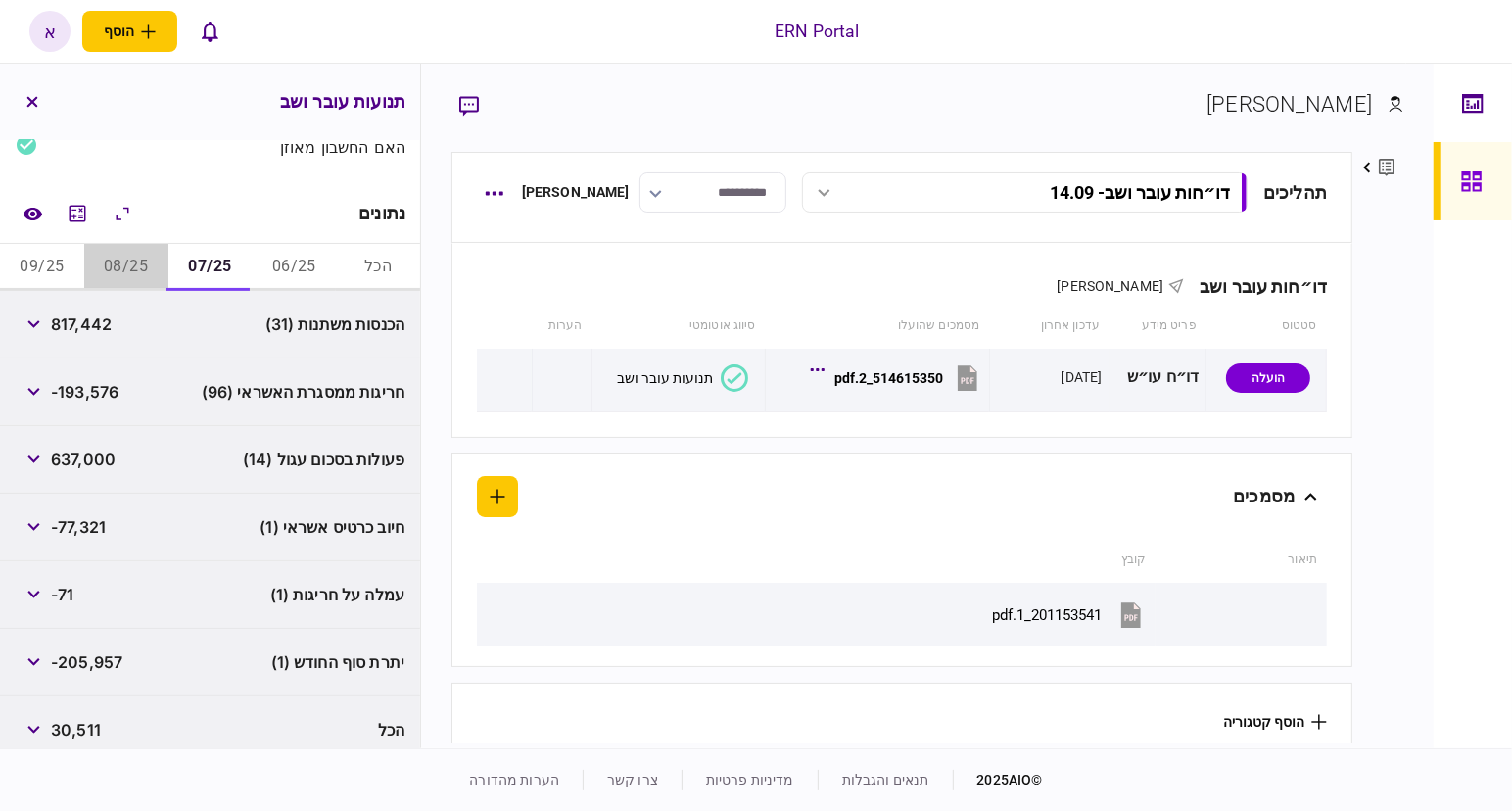
click at [135, 259] on button "08/25" at bounding box center [126, 266] width 84 height 47
click at [38, 598] on button "button" at bounding box center [33, 593] width 35 height 35
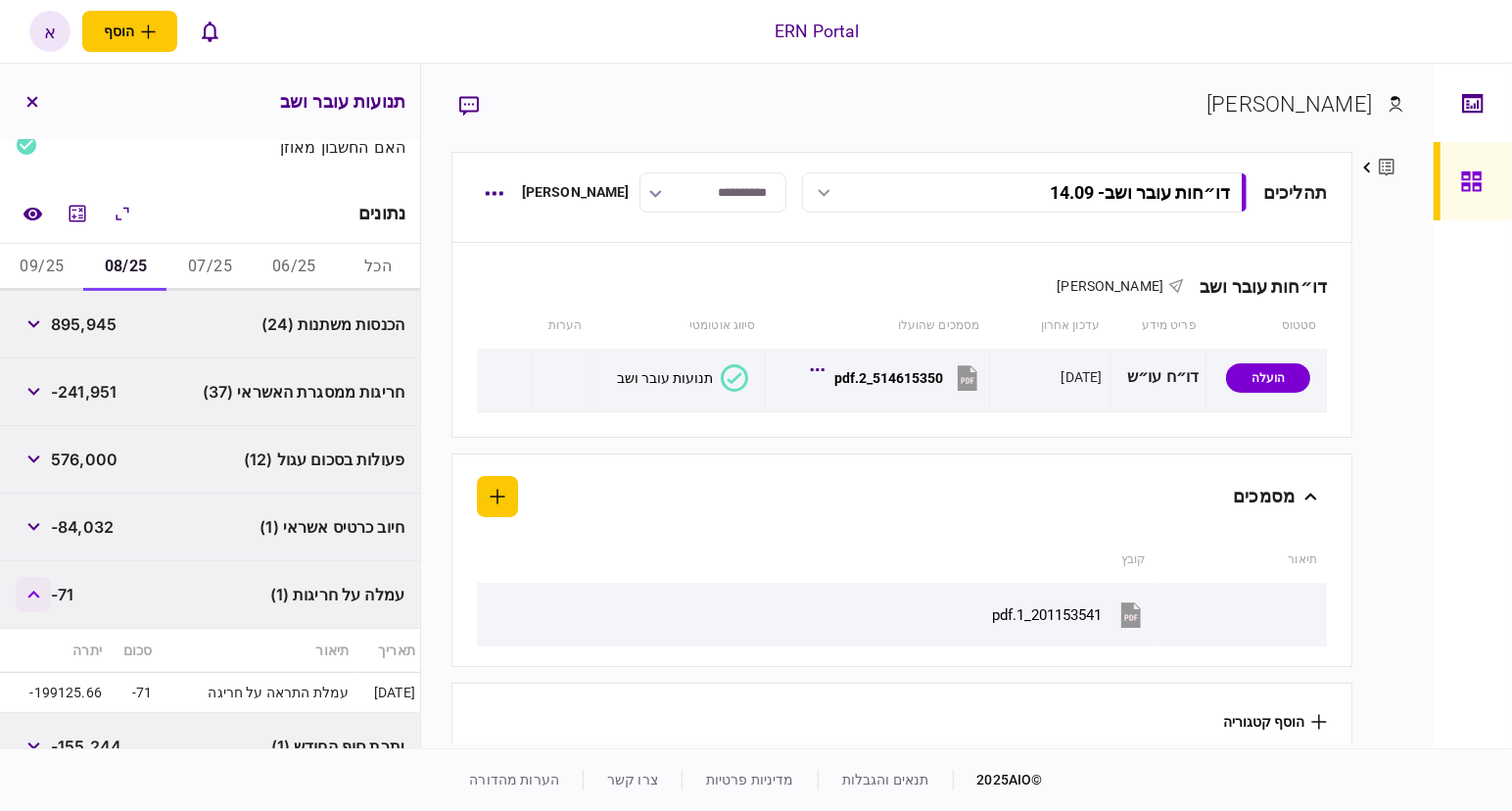
click at [32, 590] on icon "button" at bounding box center [34, 594] width 13 height 8
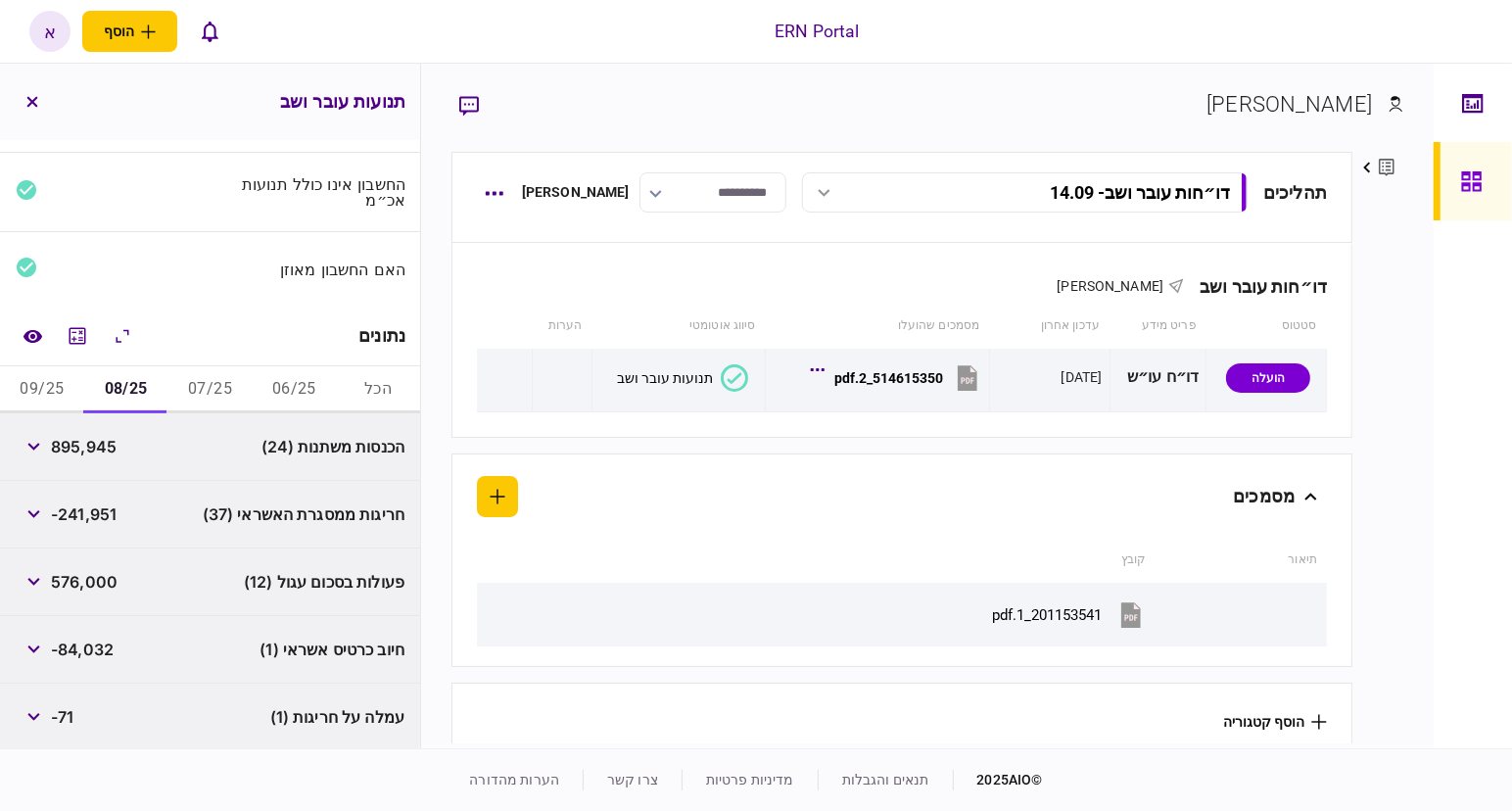
scroll to position [4, 0]
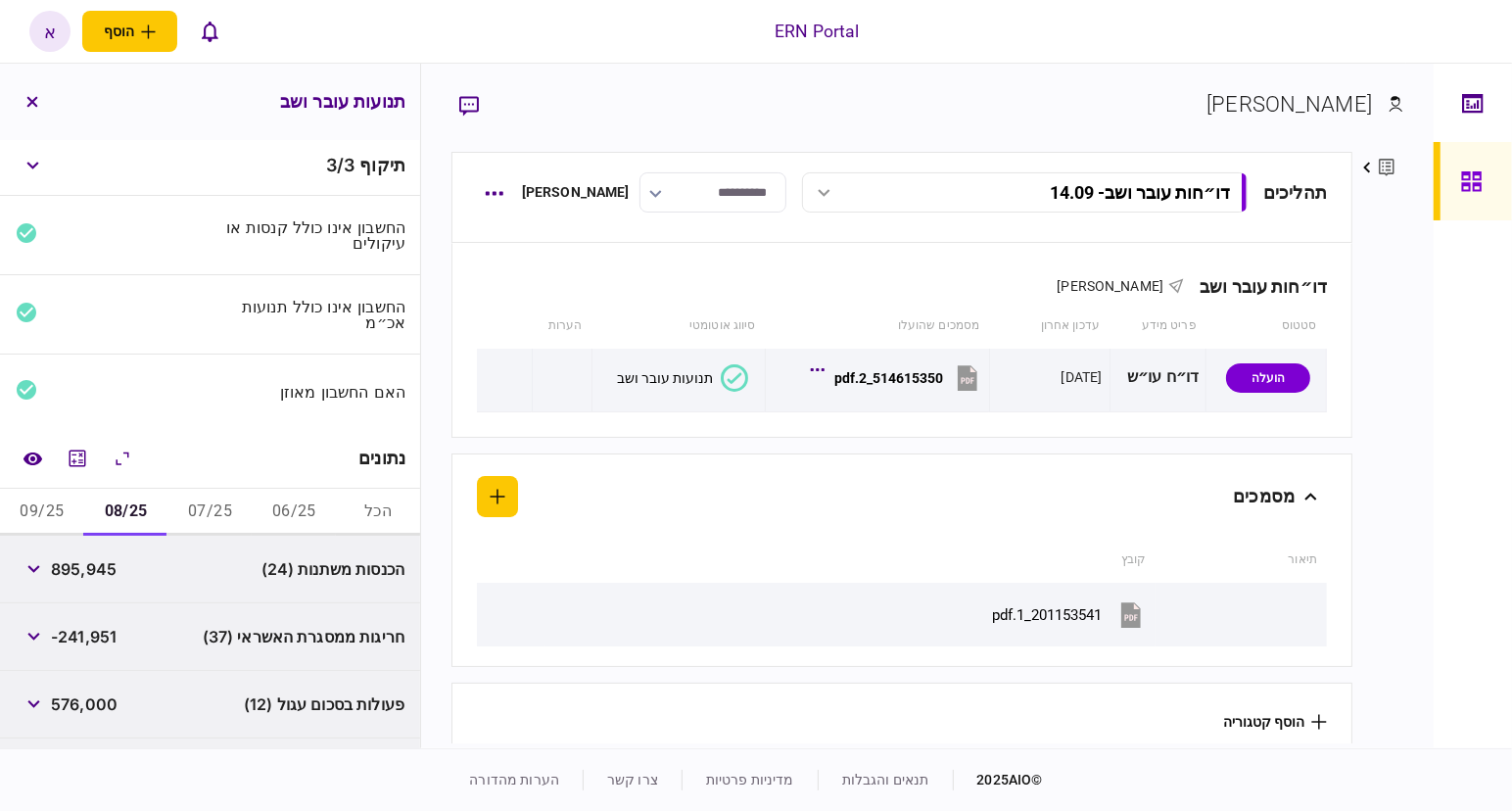
click at [34, 506] on button "09/25" at bounding box center [42, 512] width 84 height 47
